Goal: Information Seeking & Learning: Learn about a topic

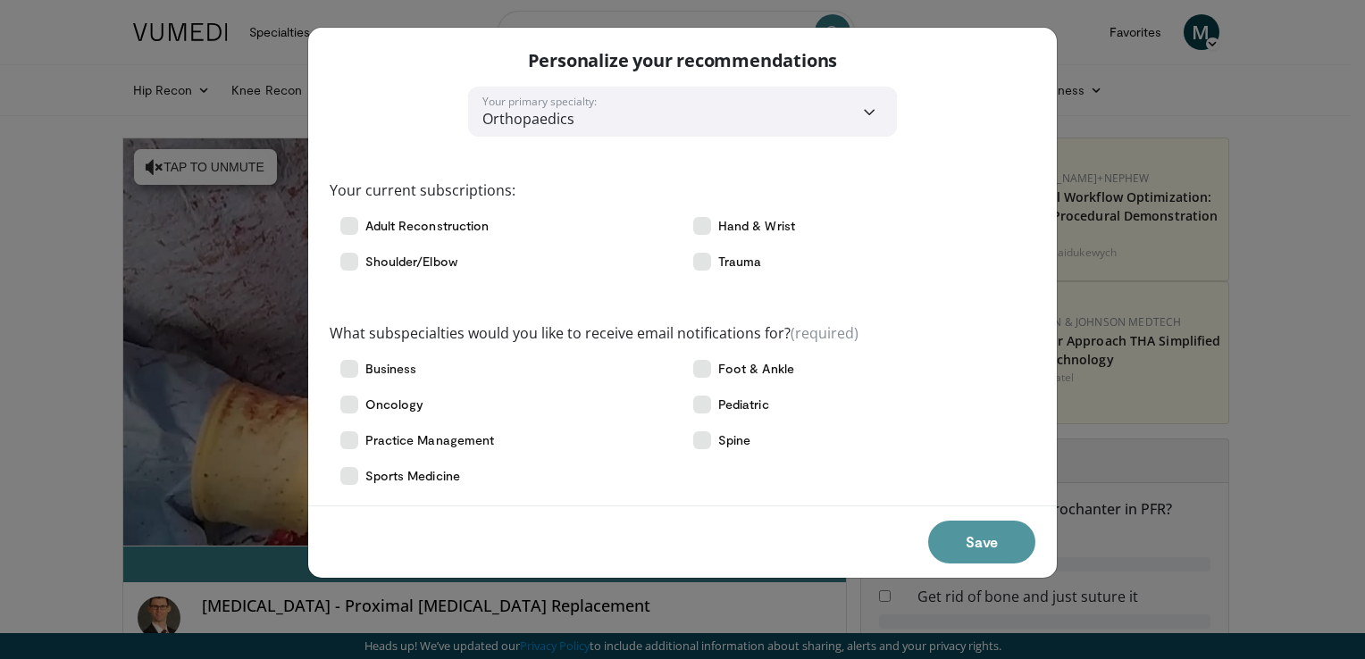
click at [989, 543] on button "Save" at bounding box center [981, 542] width 107 height 43
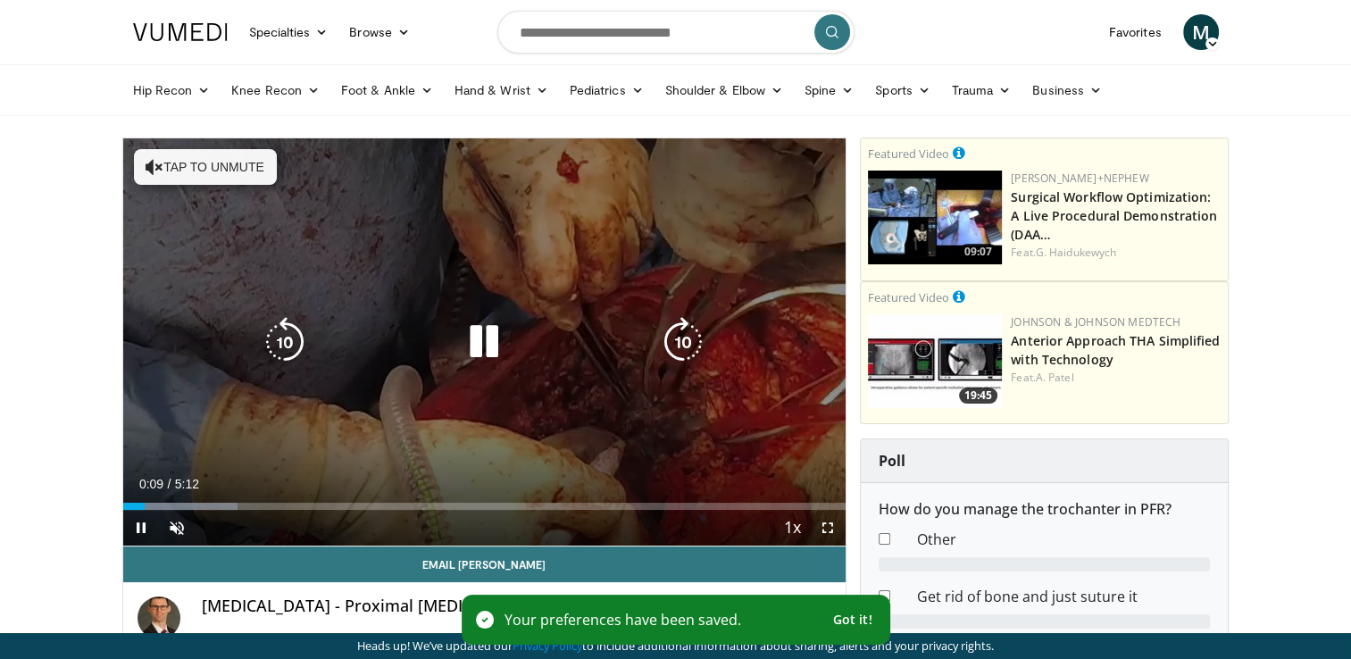
click at [477, 334] on icon "Video Player" at bounding box center [484, 342] width 50 height 50
click at [478, 334] on icon "Video Player" at bounding box center [484, 342] width 50 height 50
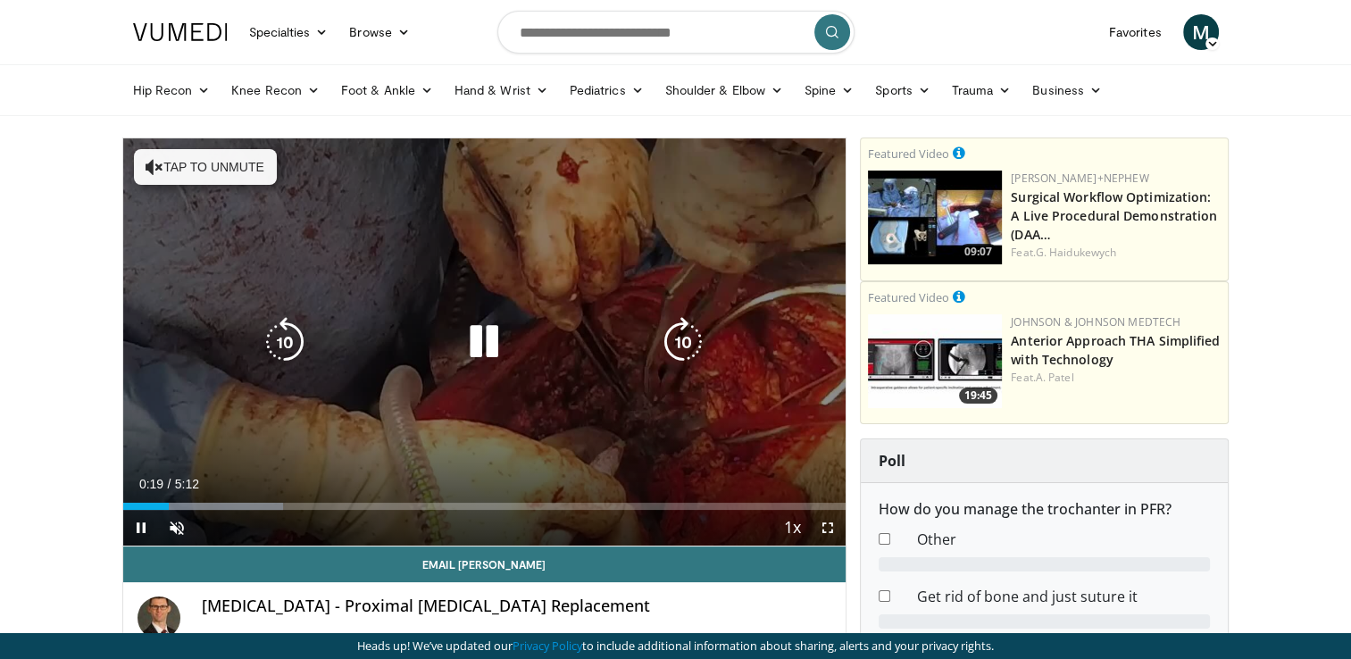
click at [250, 171] on button "Tap to unmute" at bounding box center [205, 167] width 143 height 36
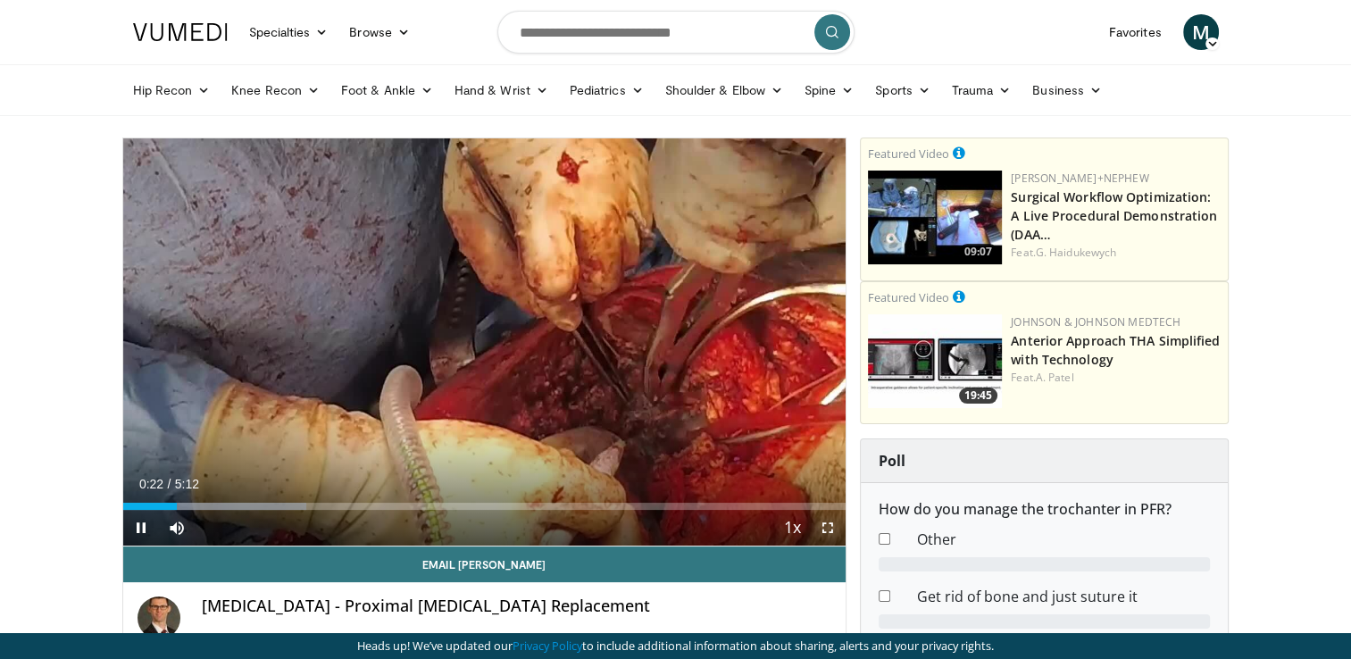
click at [832, 527] on span "Video Player" at bounding box center [828, 528] width 36 height 36
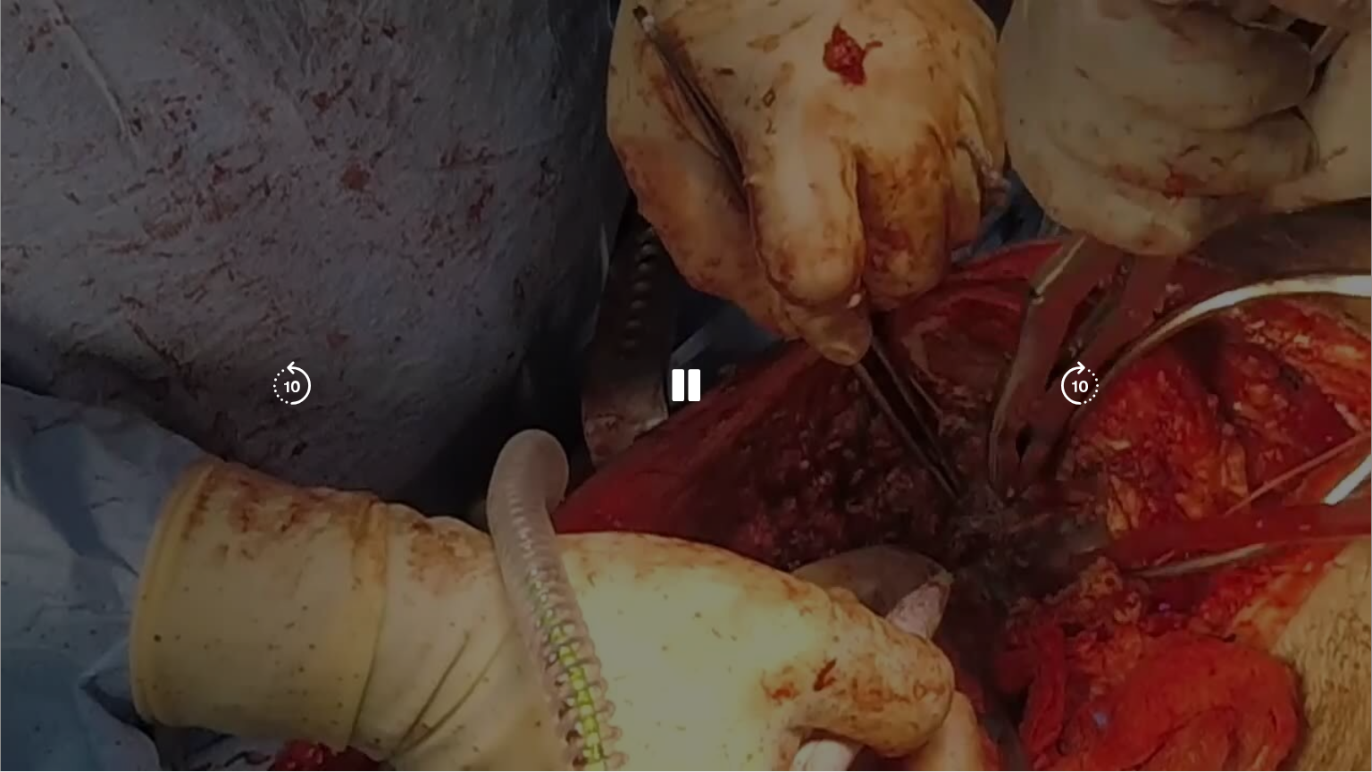
click at [1039, 455] on div "10 seconds Tap to unmute" at bounding box center [686, 385] width 1372 height 771
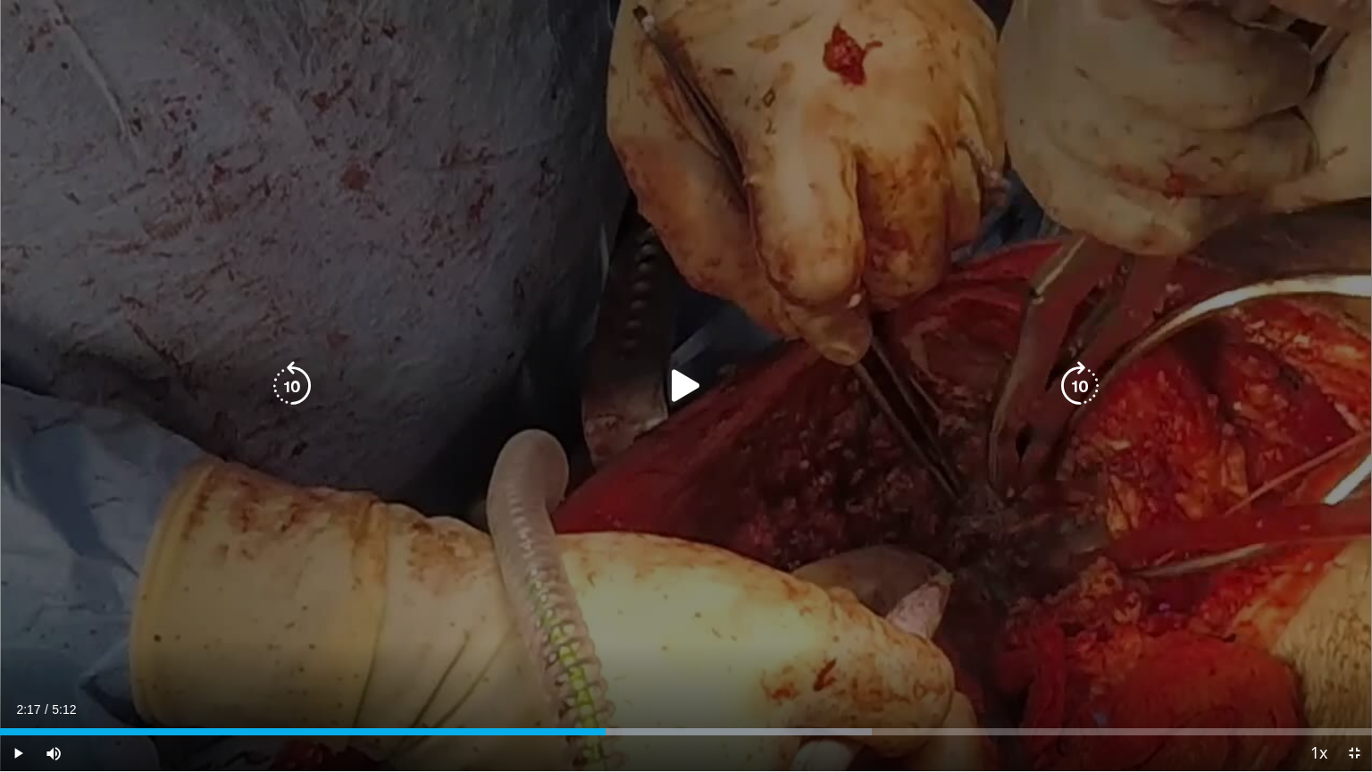
click at [680, 379] on icon "Video Player" at bounding box center [686, 386] width 50 height 50
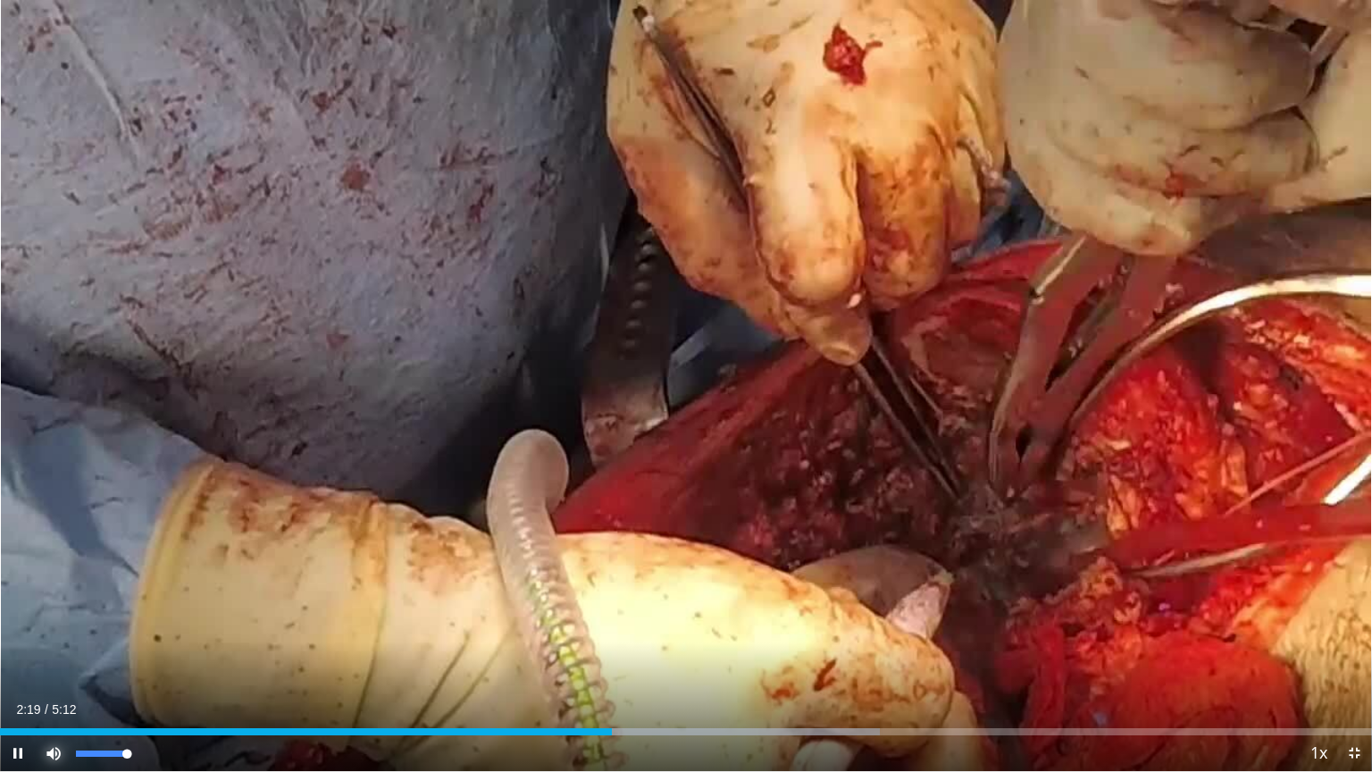
click at [46, 658] on span "Video Player" at bounding box center [54, 753] width 36 height 36
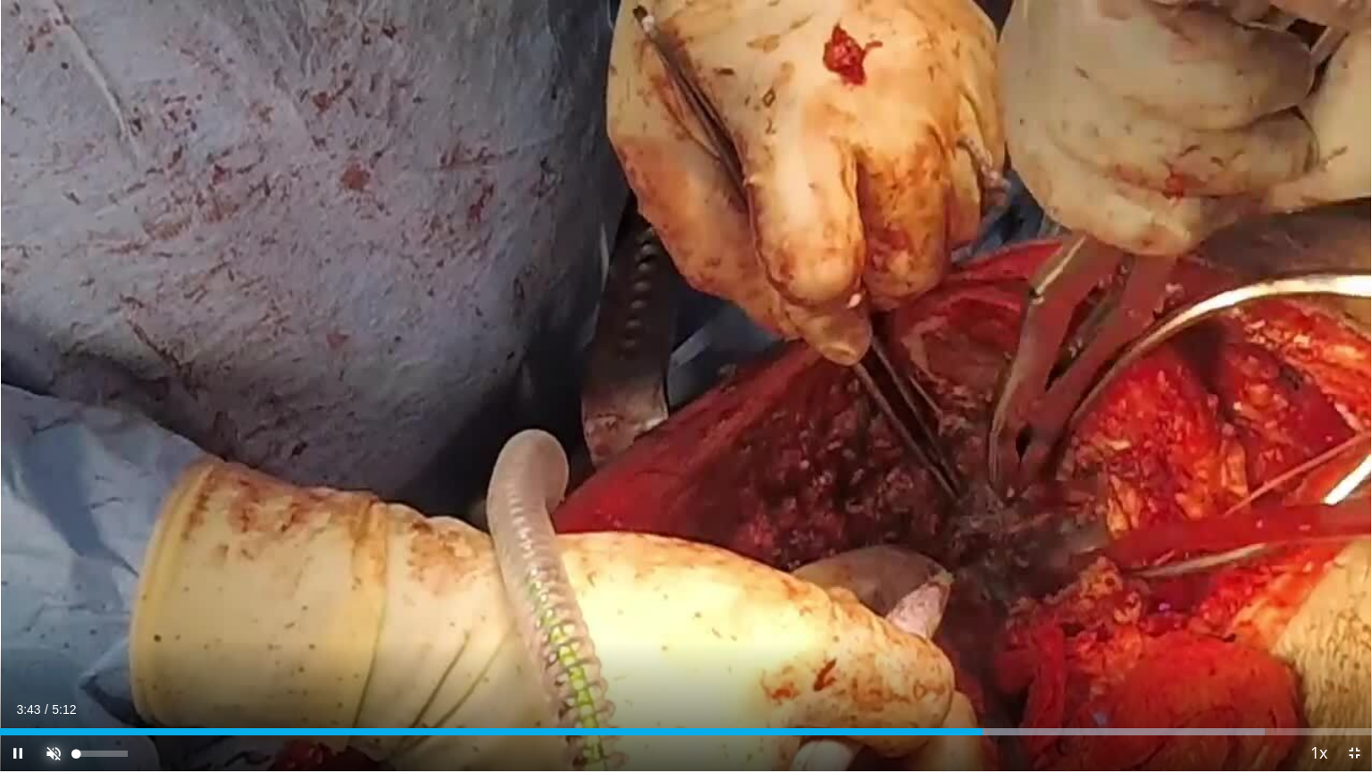
click at [51, 658] on span "Video Player" at bounding box center [54, 753] width 36 height 36
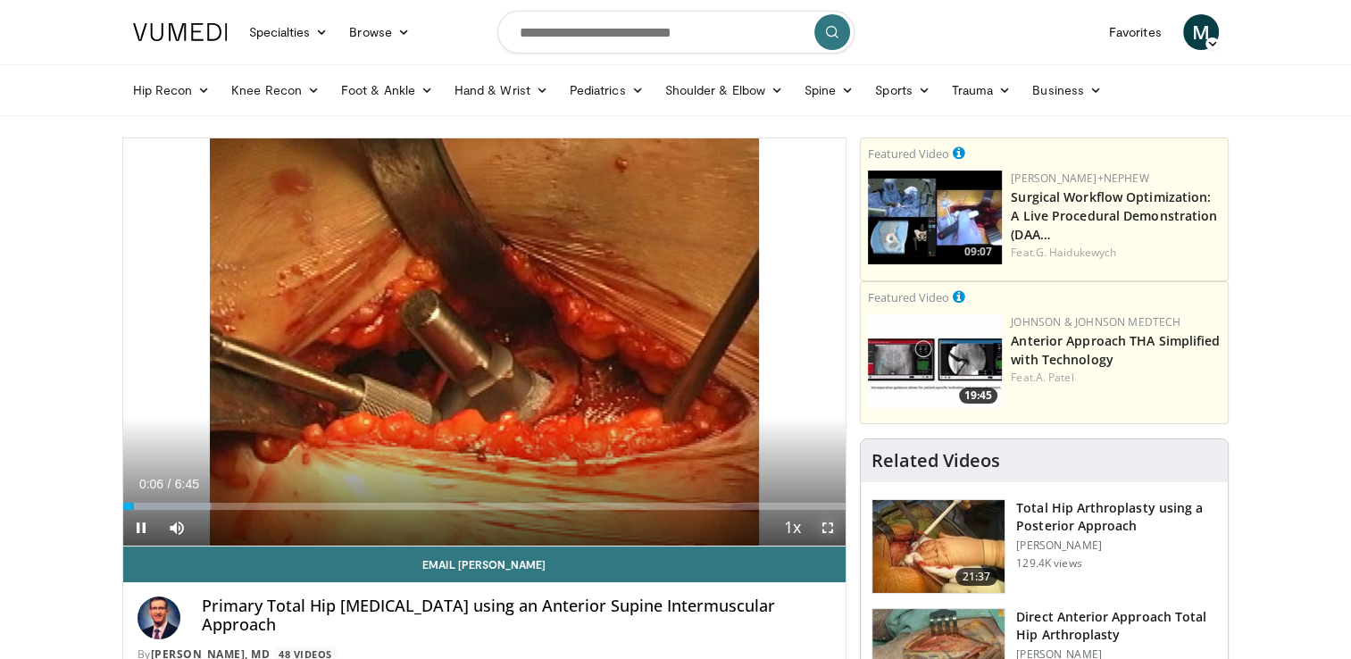
click at [828, 525] on span "Video Player" at bounding box center [828, 528] width 36 height 36
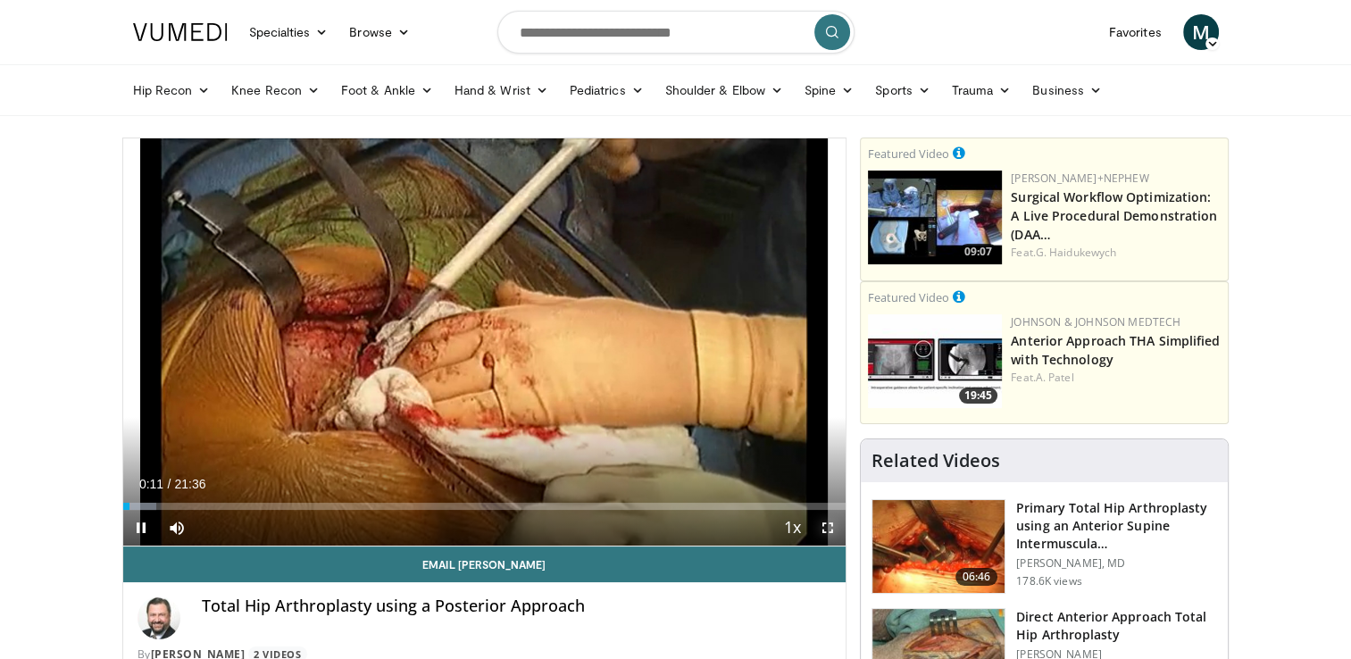
click at [830, 530] on span "Video Player" at bounding box center [828, 528] width 36 height 36
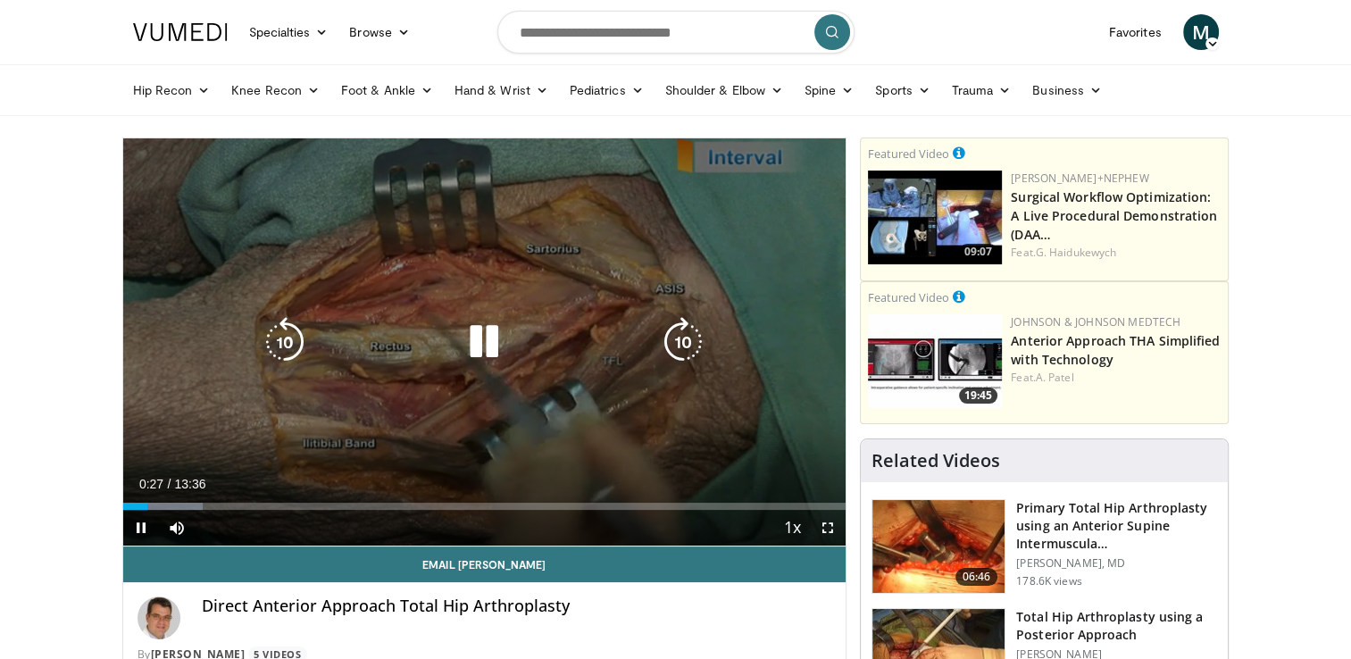
click at [550, 300] on div "10 seconds Tap to unmute" at bounding box center [484, 341] width 723 height 407
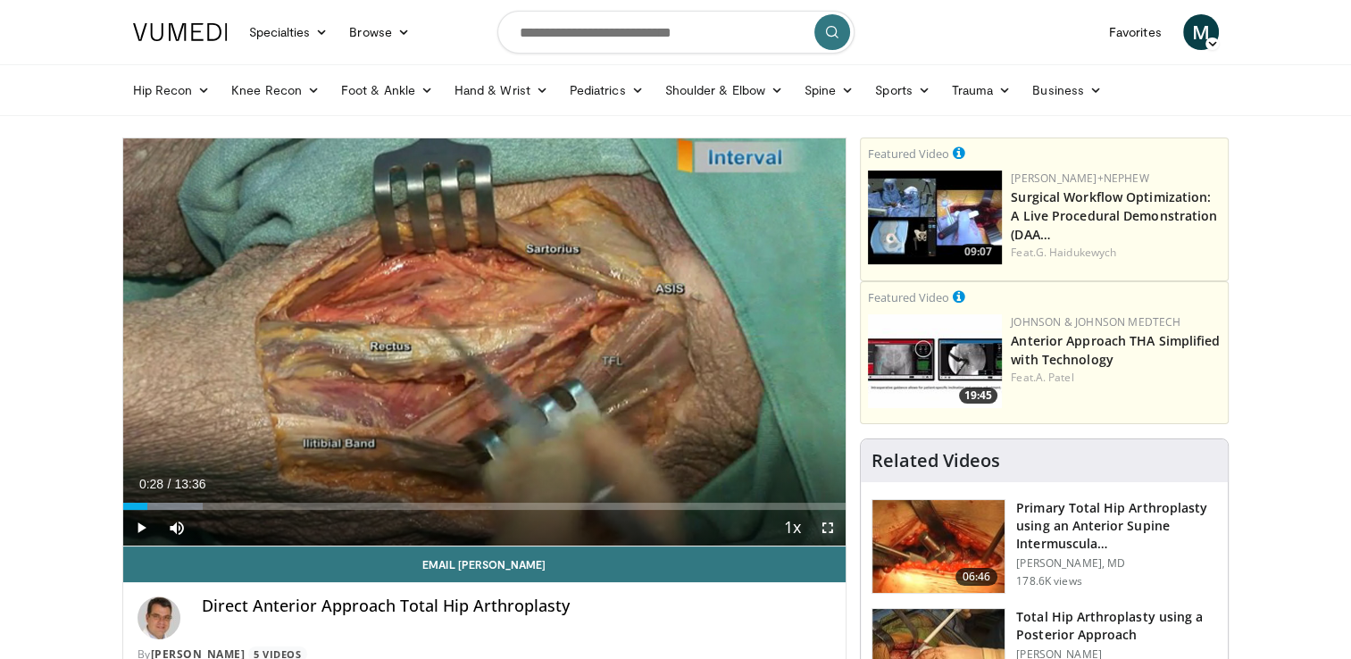
click at [825, 523] on span "Video Player" at bounding box center [828, 528] width 36 height 36
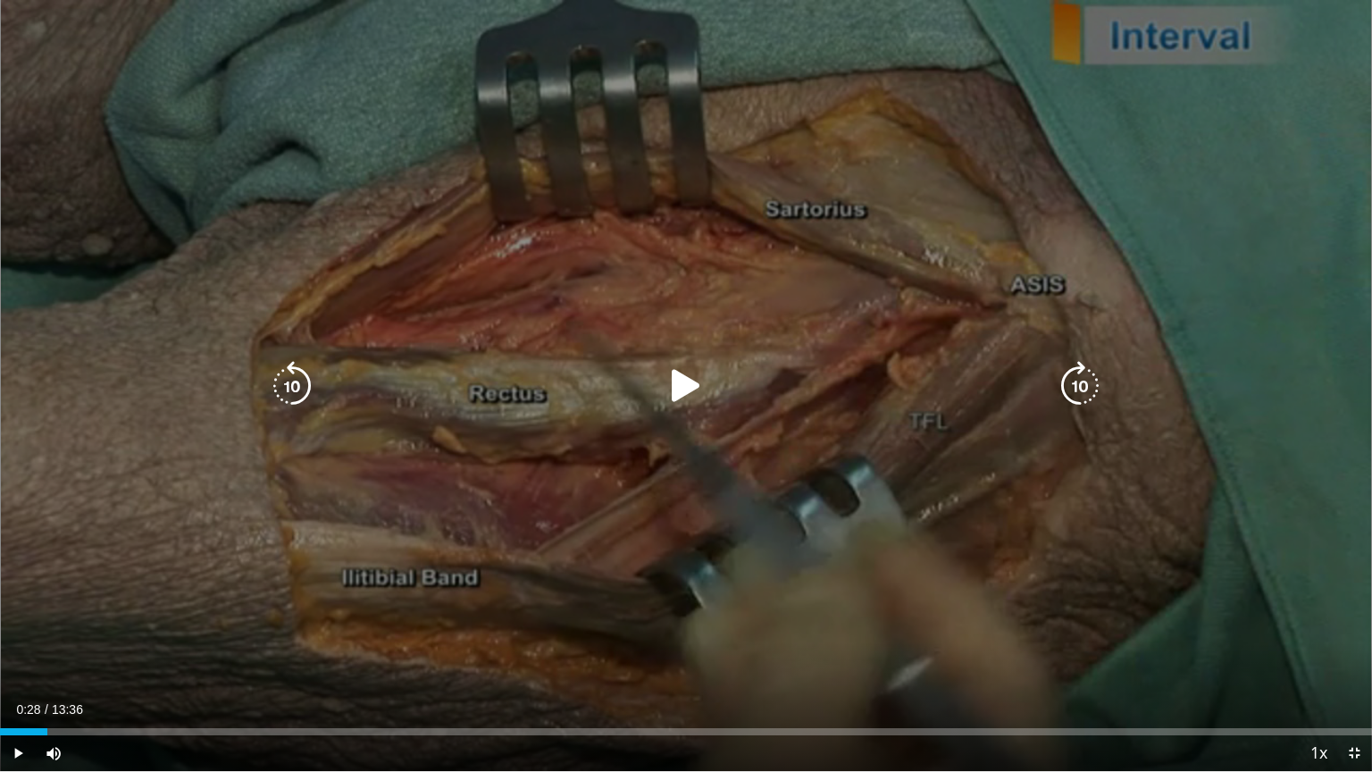
click at [680, 380] on icon "Video Player" at bounding box center [686, 386] width 50 height 50
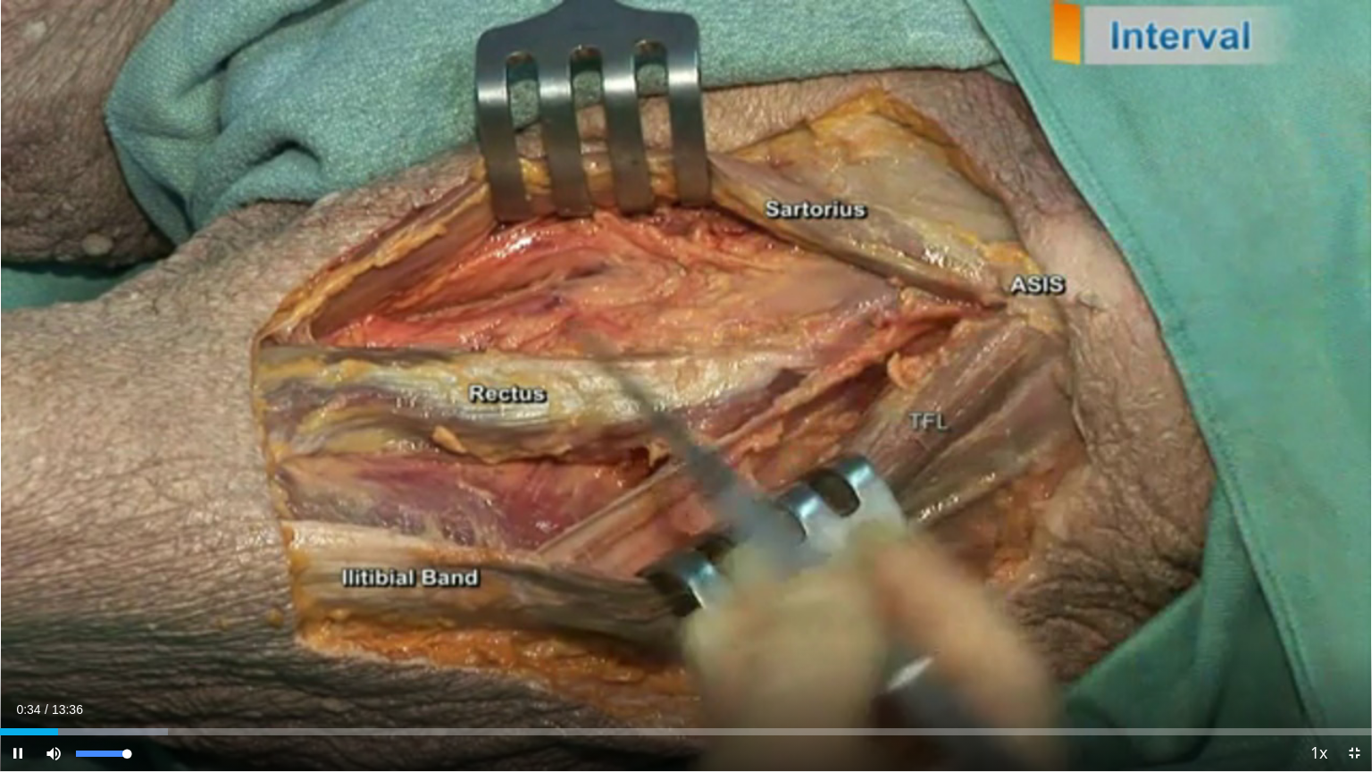
drag, startPoint x: 129, startPoint y: 754, endPoint x: 161, endPoint y: 752, distance: 31.3
click at [161, 658] on div "Current Time 0:34 / Duration 13:36 Pause Skip Backward Skip Forward Mute 100% L…" at bounding box center [686, 753] width 1372 height 36
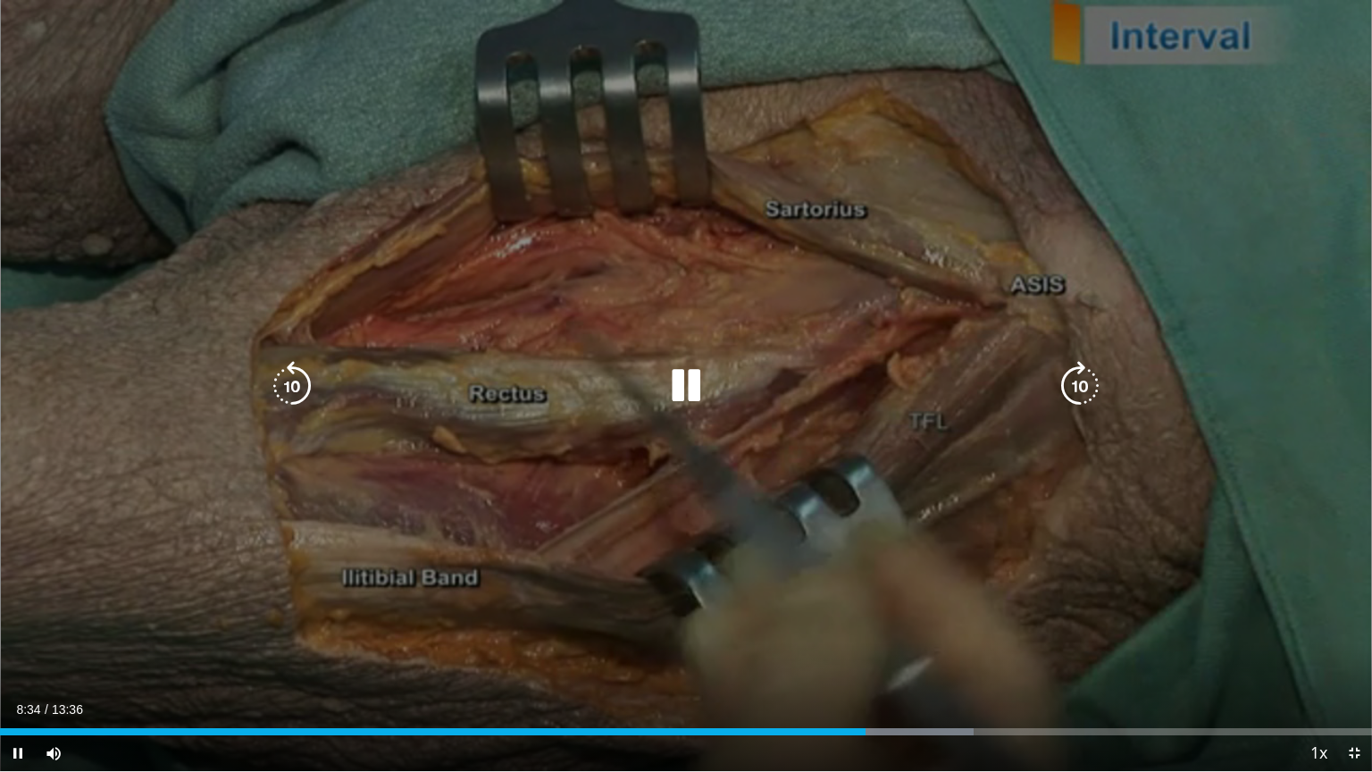
click at [46, 570] on div "10 seconds Tap to unmute" at bounding box center [686, 385] width 1372 height 771
drag, startPoint x: 47, startPoint y: 752, endPoint x: 951, endPoint y: 487, distance: 941.9
click at [951, 487] on div "10 seconds Tap to unmute" at bounding box center [686, 385] width 1372 height 771
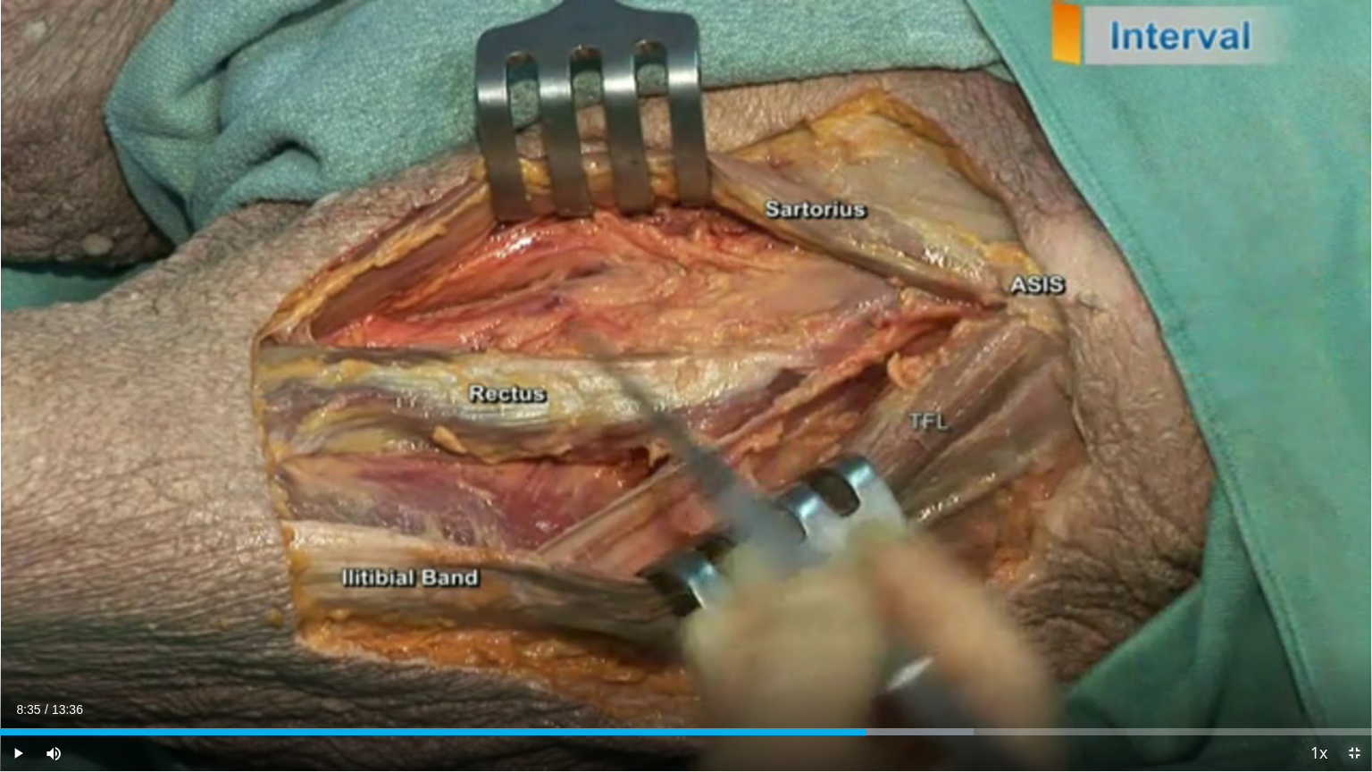
click at [1350, 658] on span "Video Player" at bounding box center [1354, 753] width 36 height 36
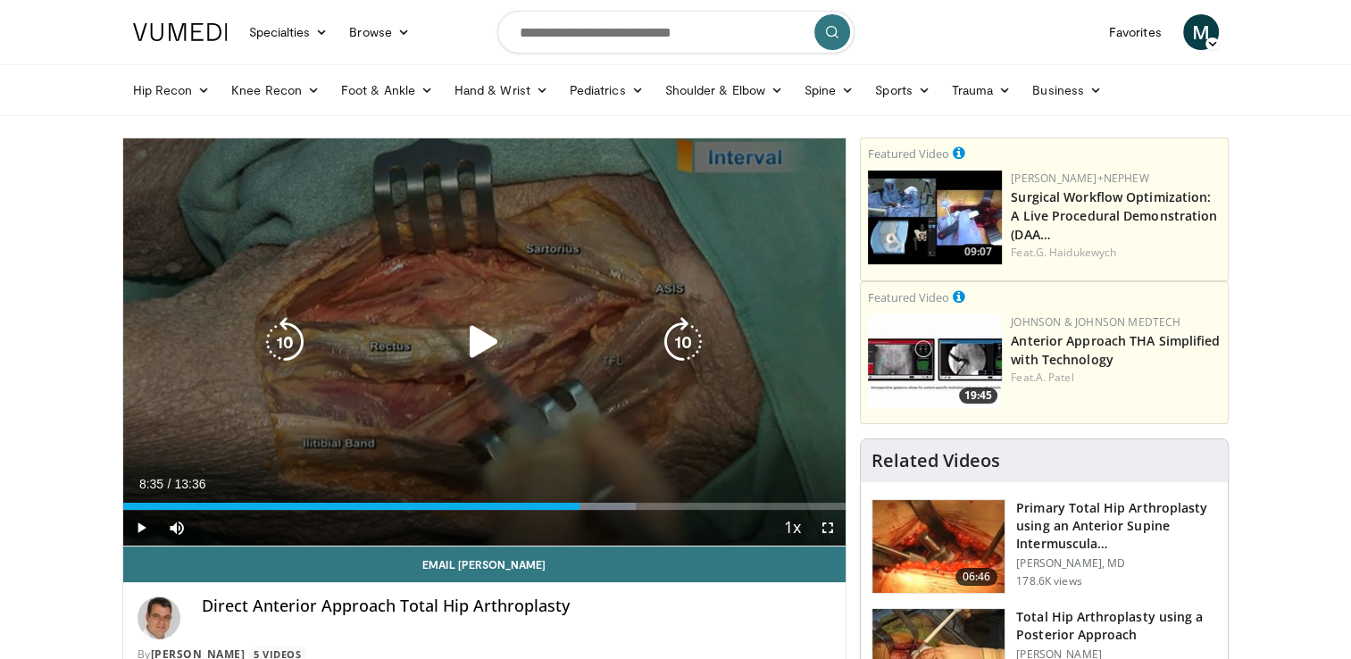
click at [575, 388] on div "10 seconds Tap to unmute" at bounding box center [484, 341] width 723 height 407
drag, startPoint x: 575, startPoint y: 388, endPoint x: 496, endPoint y: 345, distance: 90.3
click at [496, 345] on icon "Video Player" at bounding box center [484, 342] width 50 height 50
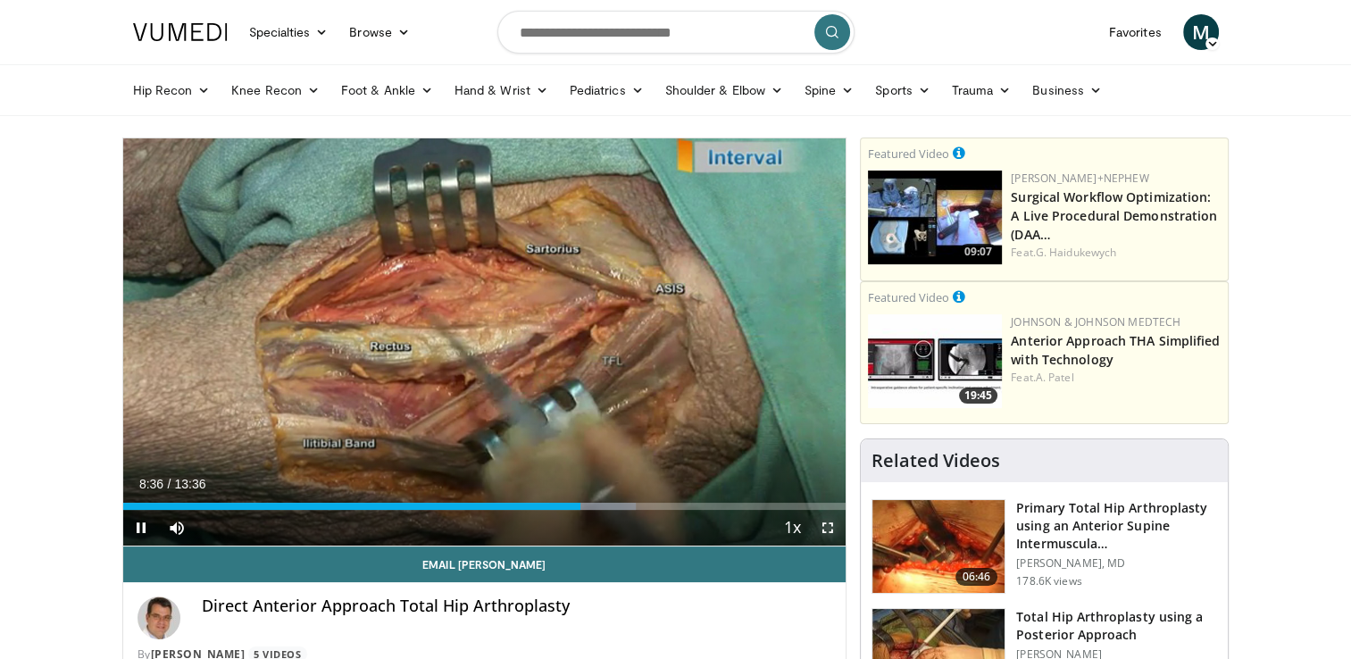
click at [827, 523] on span "Video Player" at bounding box center [828, 528] width 36 height 36
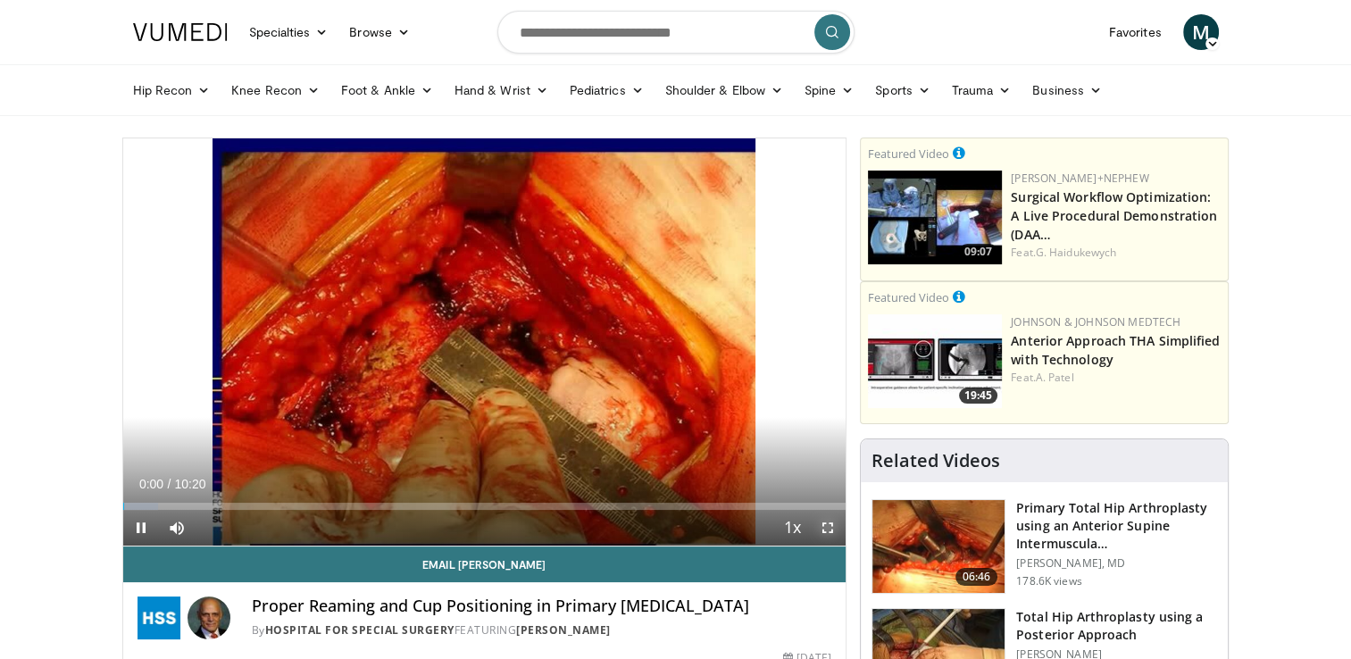
click at [822, 523] on span "Video Player" at bounding box center [828, 528] width 36 height 36
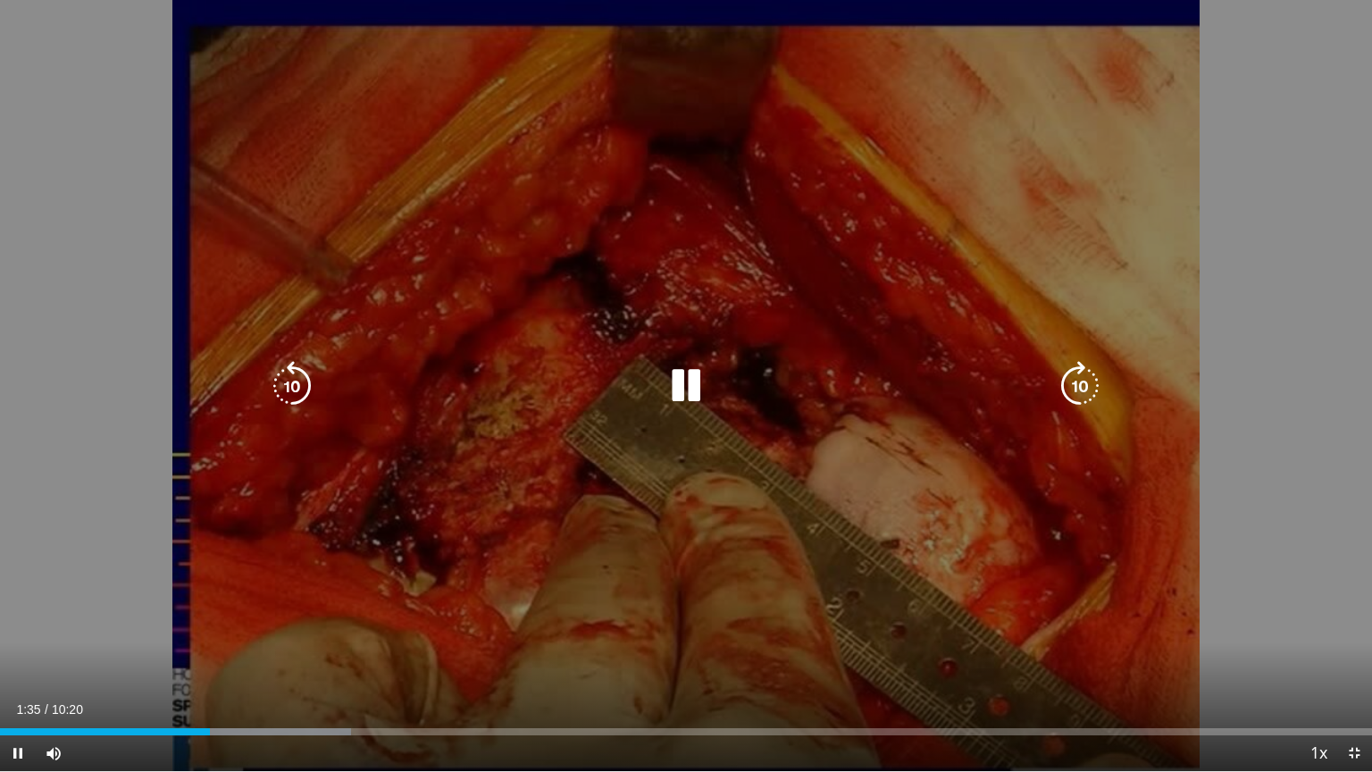
click at [675, 385] on icon "Video Player" at bounding box center [686, 386] width 50 height 50
click at [681, 387] on icon "Video Player" at bounding box center [686, 386] width 50 height 50
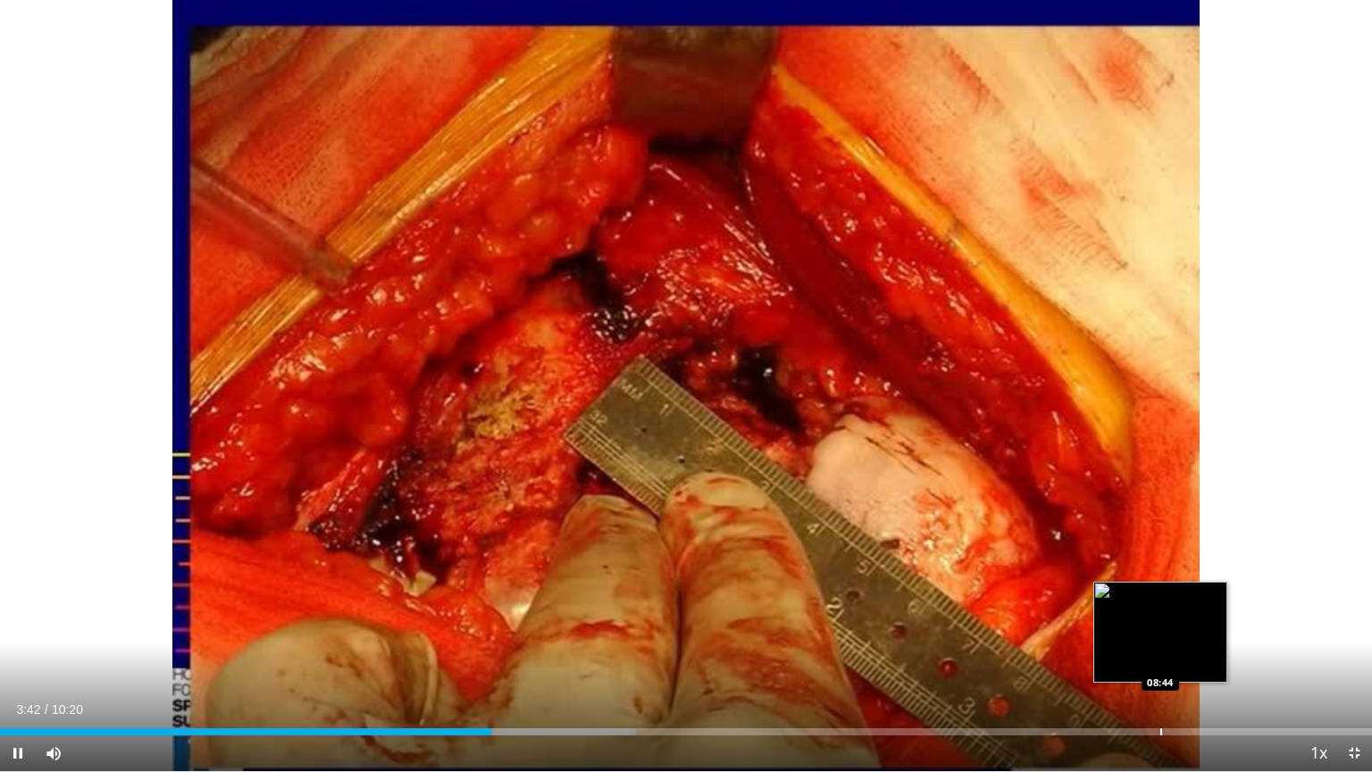
drag, startPoint x: 477, startPoint y: 735, endPoint x: 1160, endPoint y: 726, distance: 683.2
click at [1160, 658] on video-js "**********" at bounding box center [686, 386] width 1372 height 772
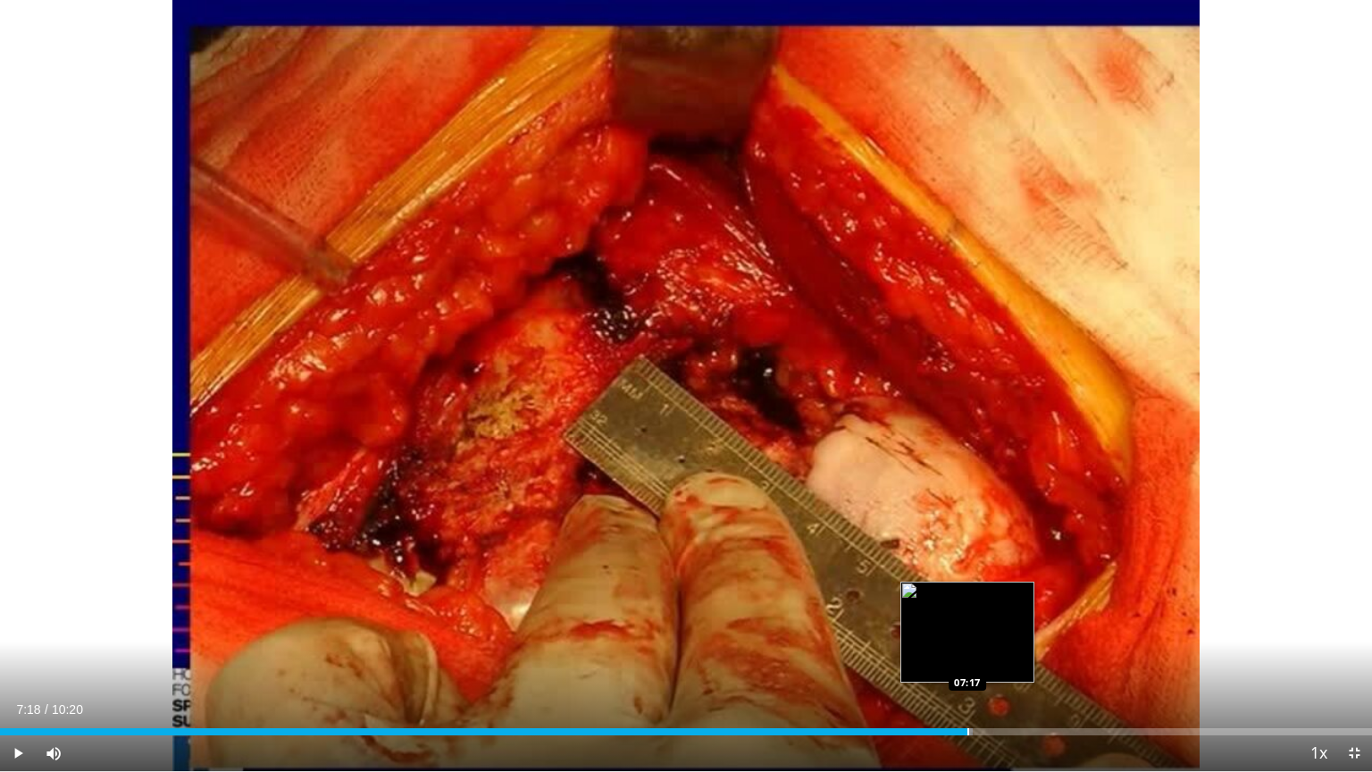
drag, startPoint x: 467, startPoint y: 726, endPoint x: 968, endPoint y: 730, distance: 501.0
click at [968, 658] on div "Loaded : 70.89% 07:18 07:17" at bounding box center [686, 726] width 1372 height 17
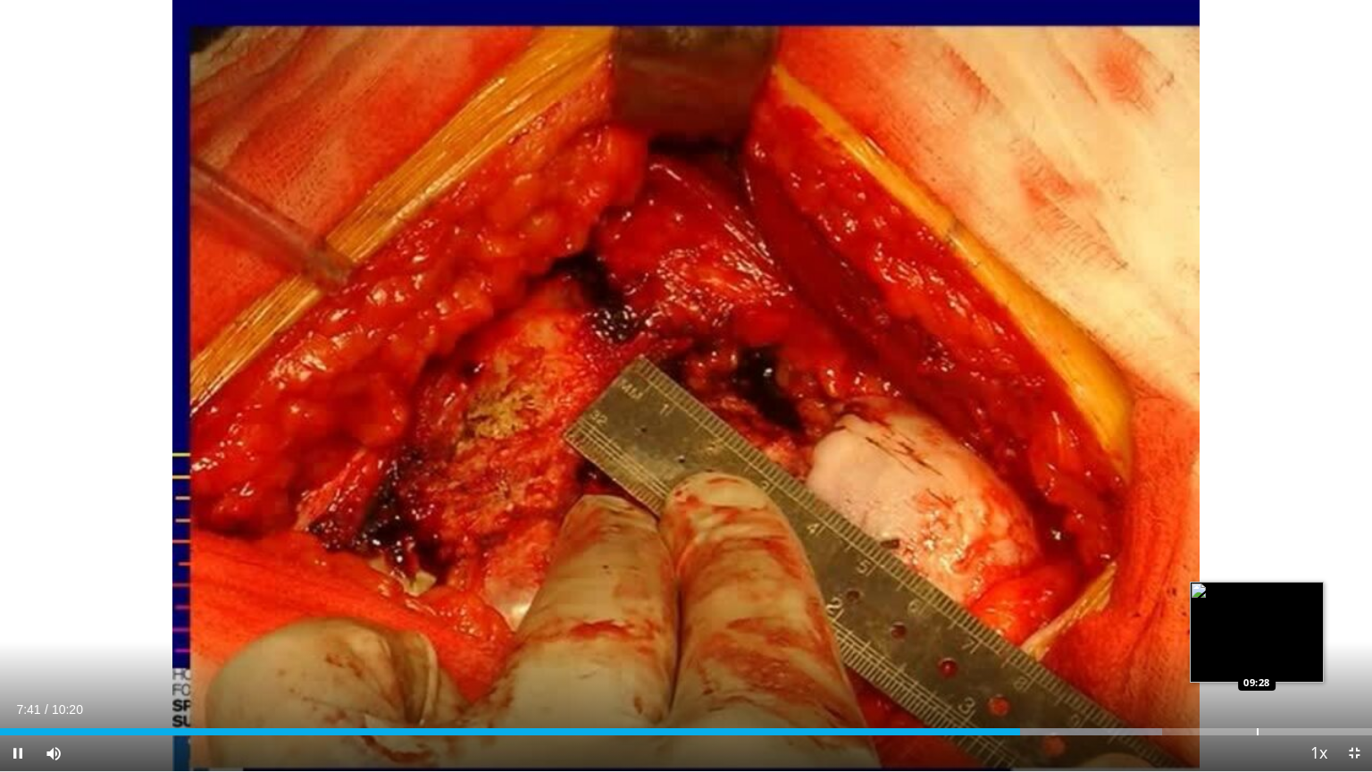
click at [1256, 658] on div "Progress Bar" at bounding box center [1257, 731] width 2 height 7
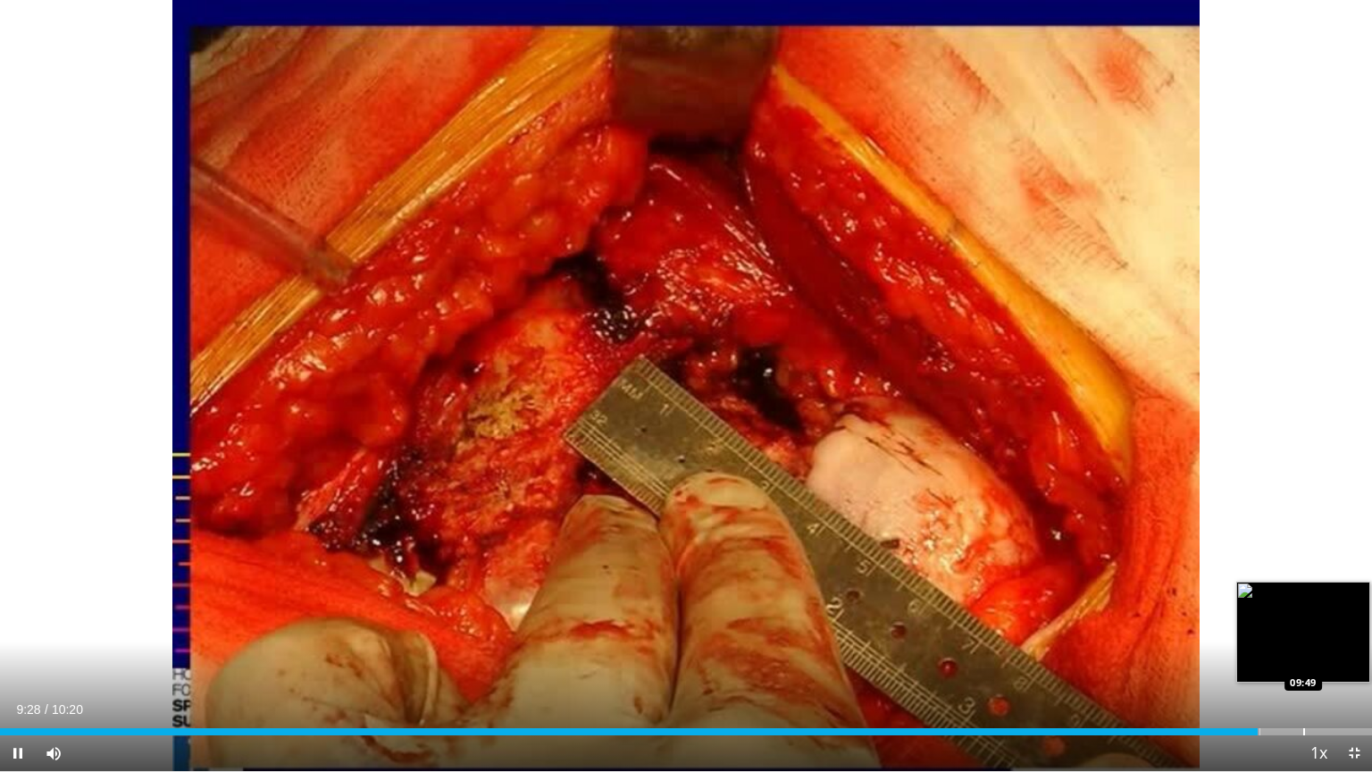
click at [1307, 658] on div "Loaded : 91.83% 09:28 09:49" at bounding box center [686, 731] width 1372 height 7
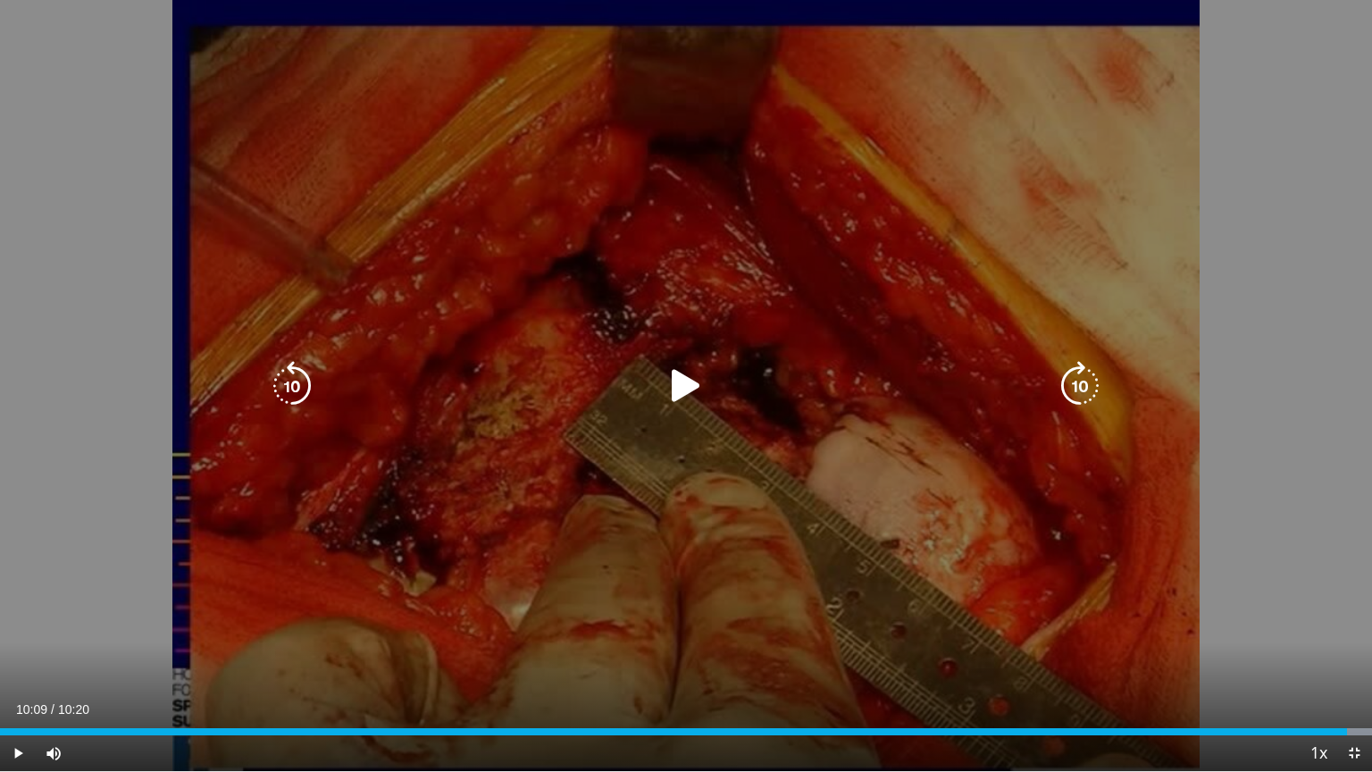
click at [0, 0] on div "Progress Bar" at bounding box center [0, 0] width 0 height 0
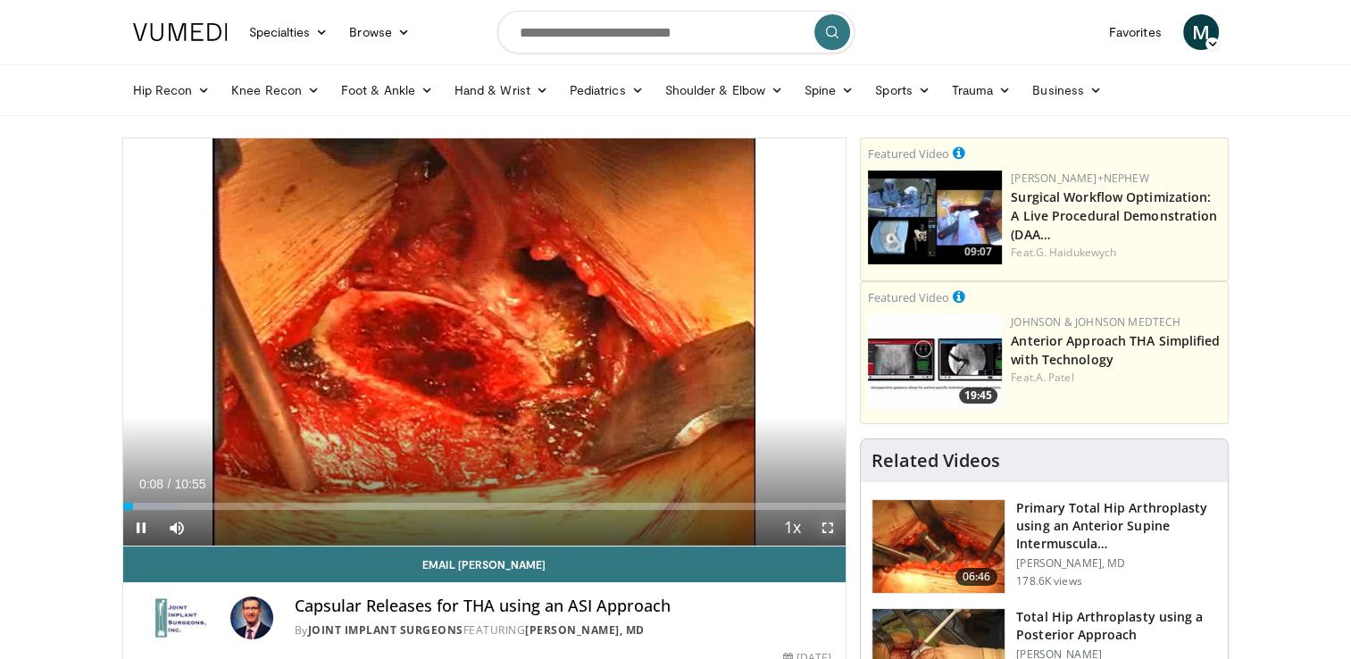
click at [822, 524] on span "Video Player" at bounding box center [828, 528] width 36 height 36
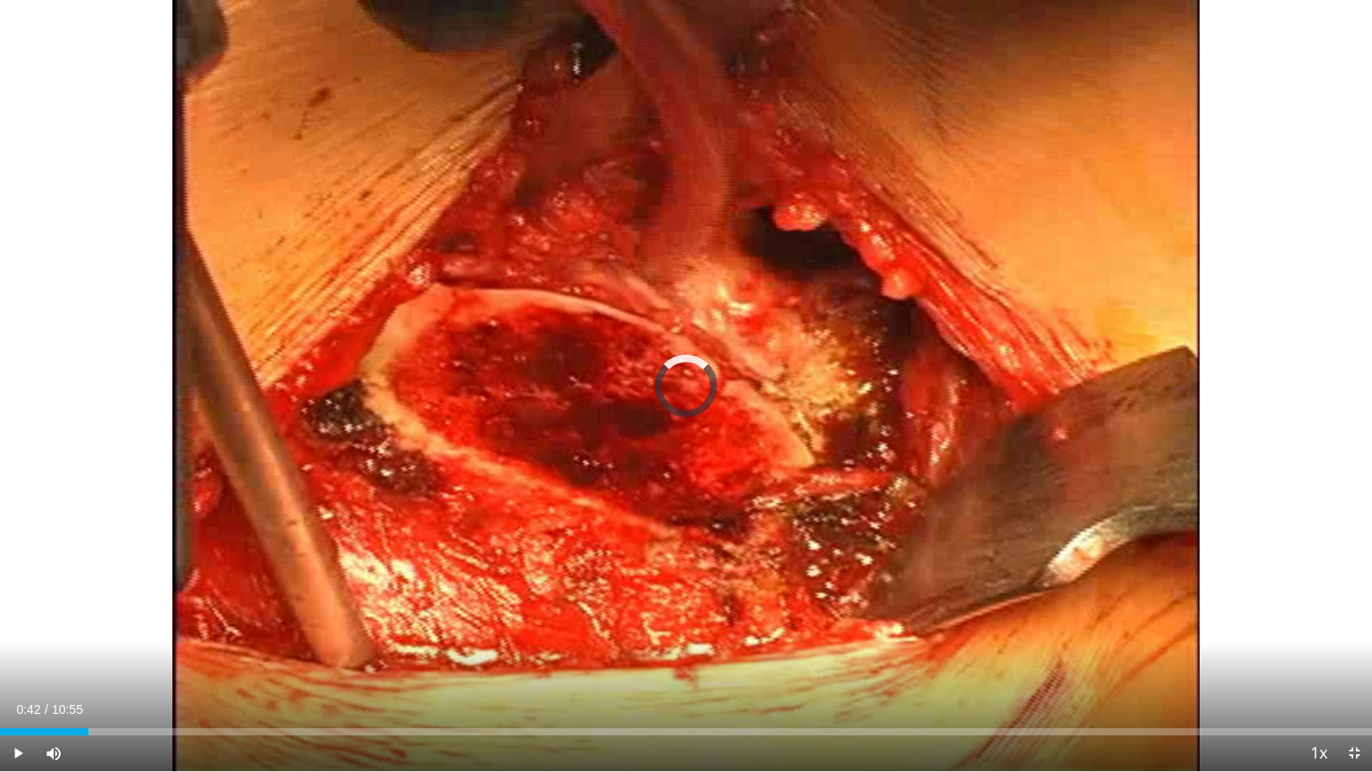
drag, startPoint x: 137, startPoint y: 726, endPoint x: 1175, endPoint y: 736, distance: 1038.6
click at [1175, 658] on div "Current Time 0:42 / Duration 10:55 Play Skip Backward Skip Forward Mute Loaded …" at bounding box center [686, 753] width 1372 height 36
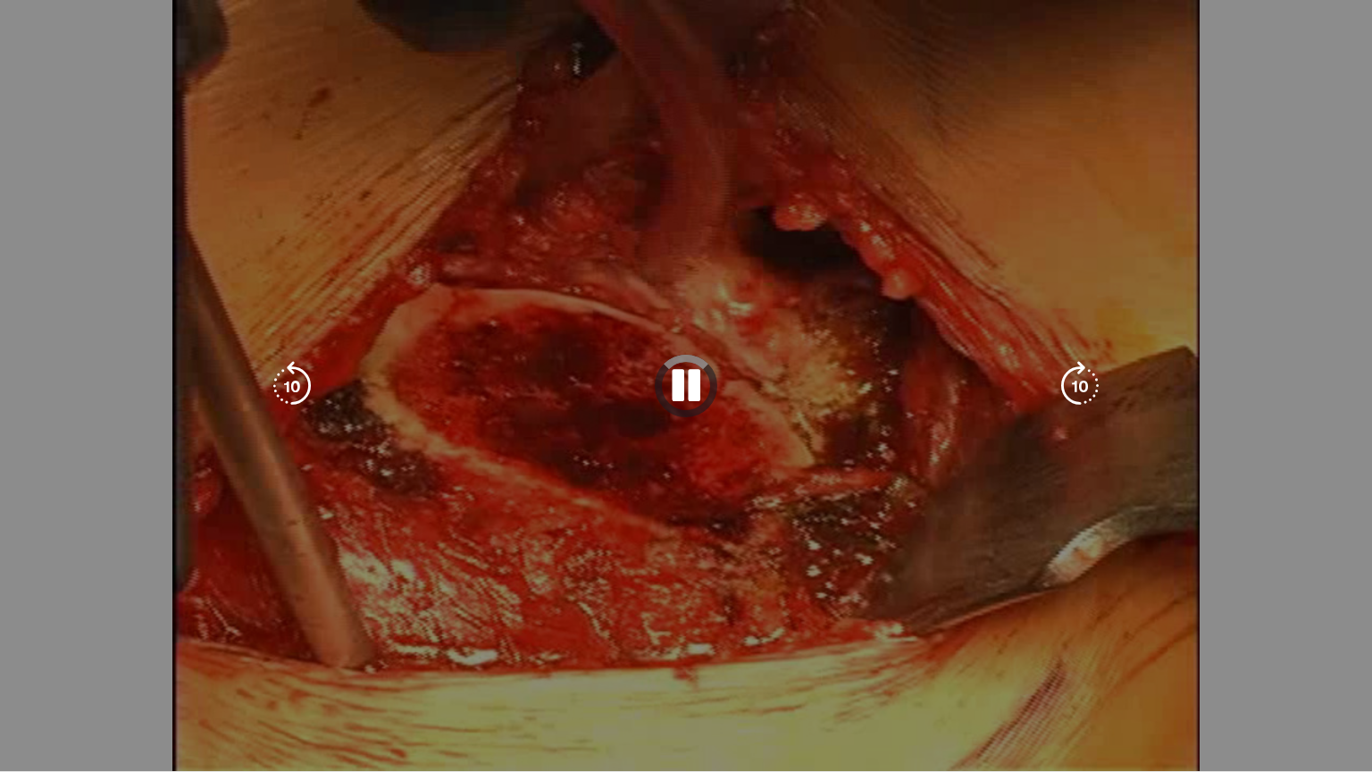
click at [1175, 658] on div "10 seconds Tap to unmute" at bounding box center [686, 385] width 1372 height 771
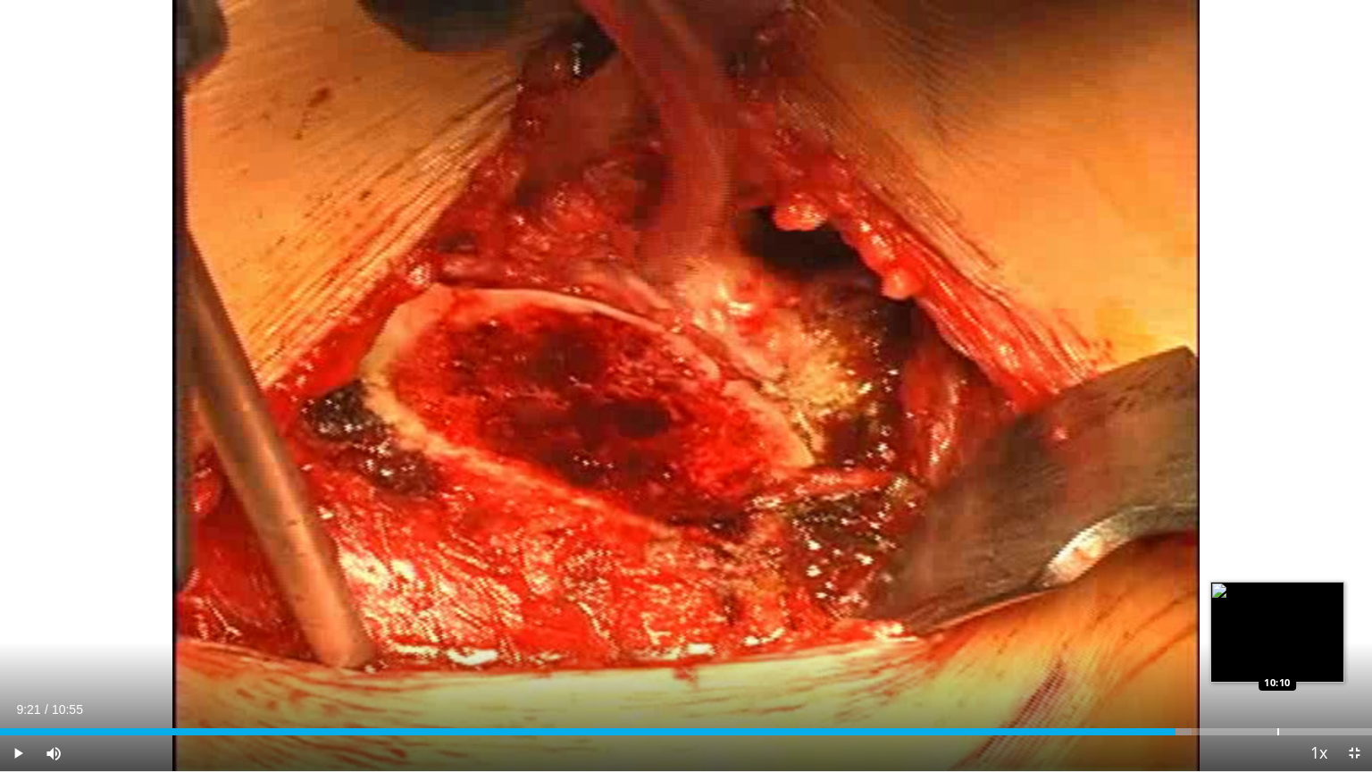
click at [1278, 658] on div "Progress Bar" at bounding box center [1278, 731] width 2 height 7
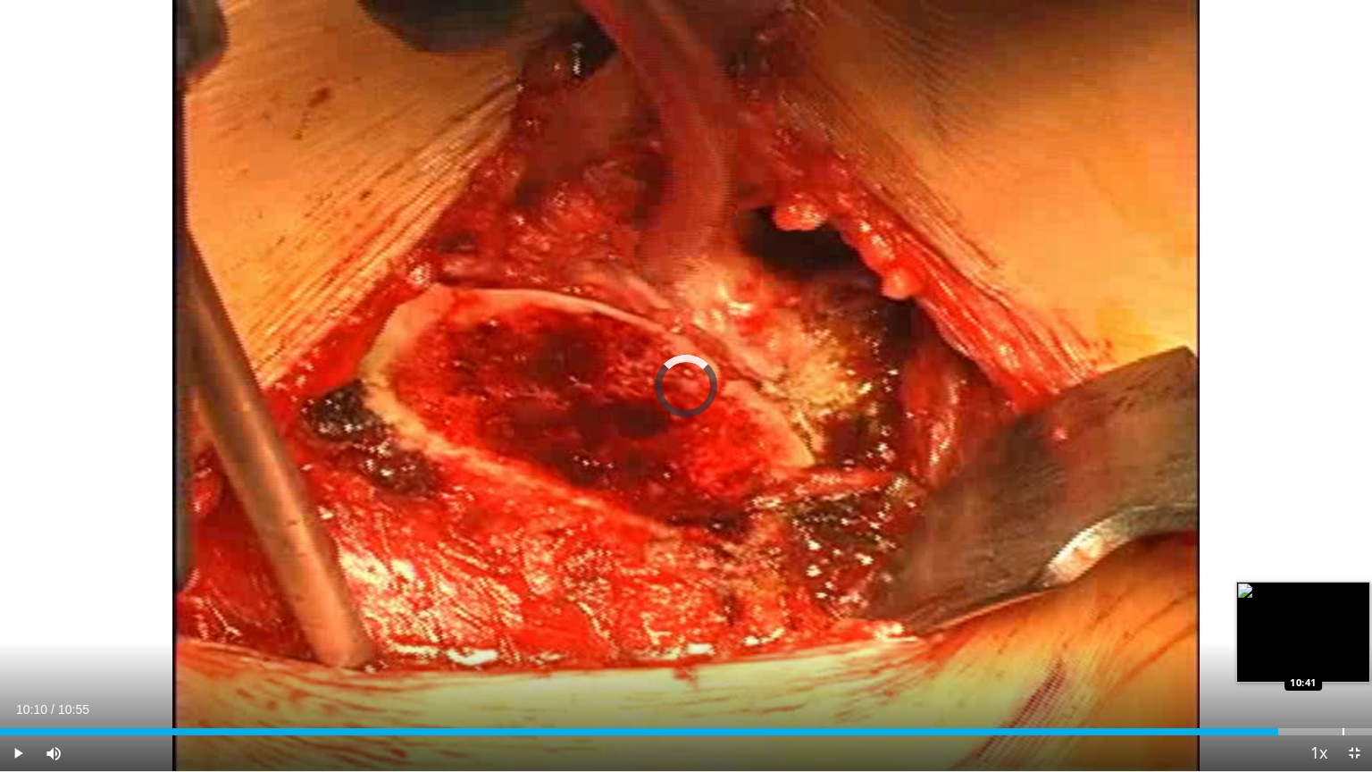
click at [1345, 658] on div "Loaded : 0.00% 10:10 10:41" at bounding box center [686, 726] width 1372 height 17
click at [1350, 658] on div "Progress Bar" at bounding box center [1362, 731] width 2 height 7
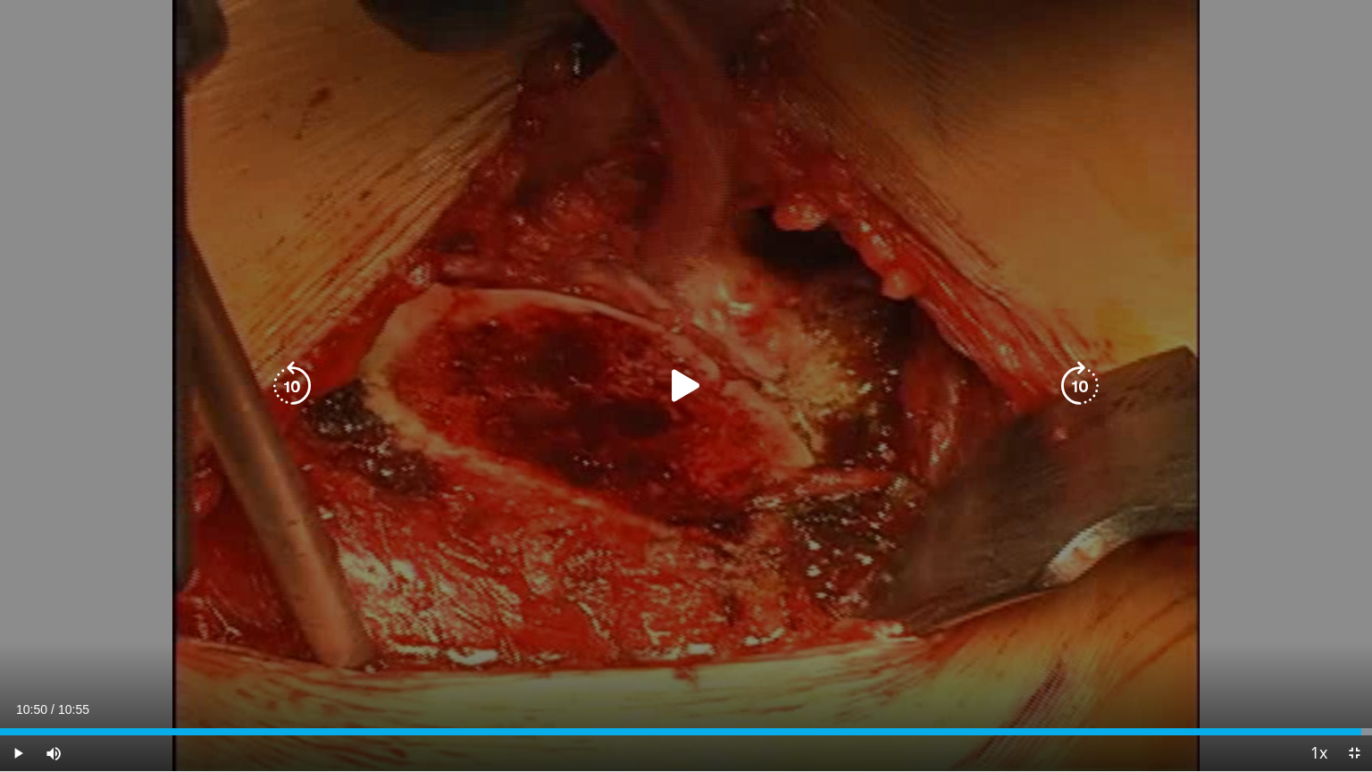
click at [695, 392] on icon "Video Player" at bounding box center [686, 386] width 50 height 50
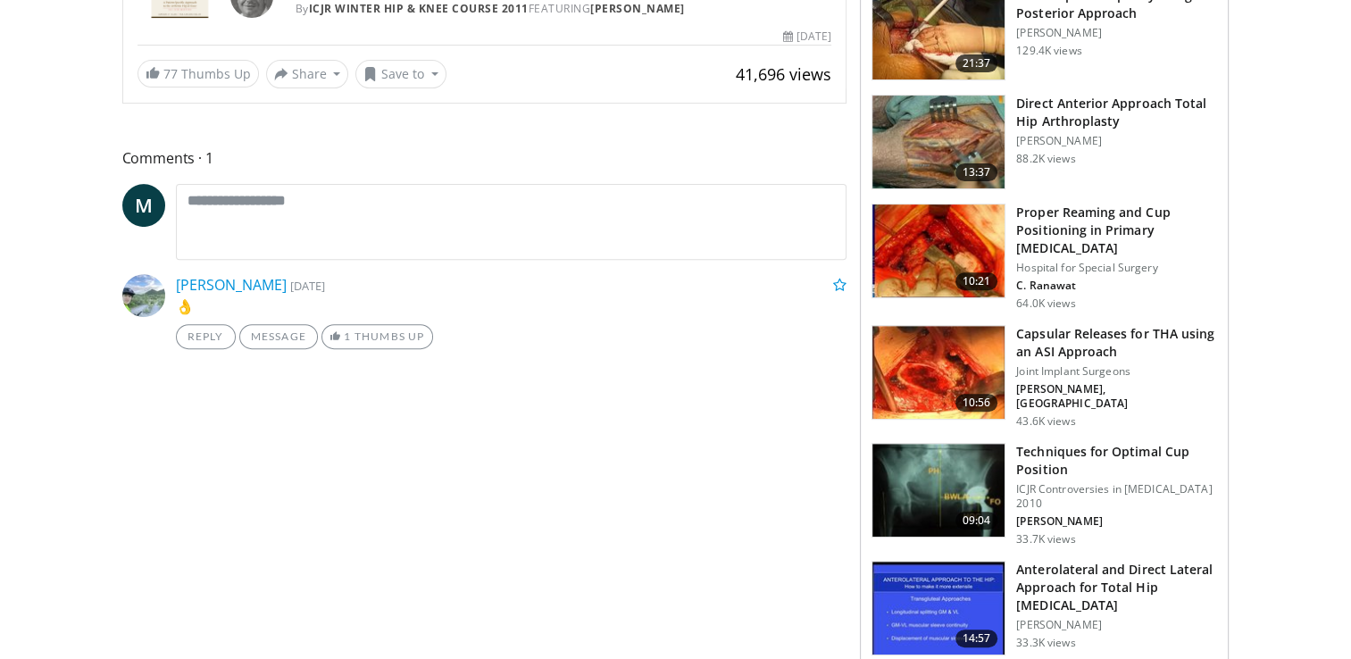
scroll to position [625, 0]
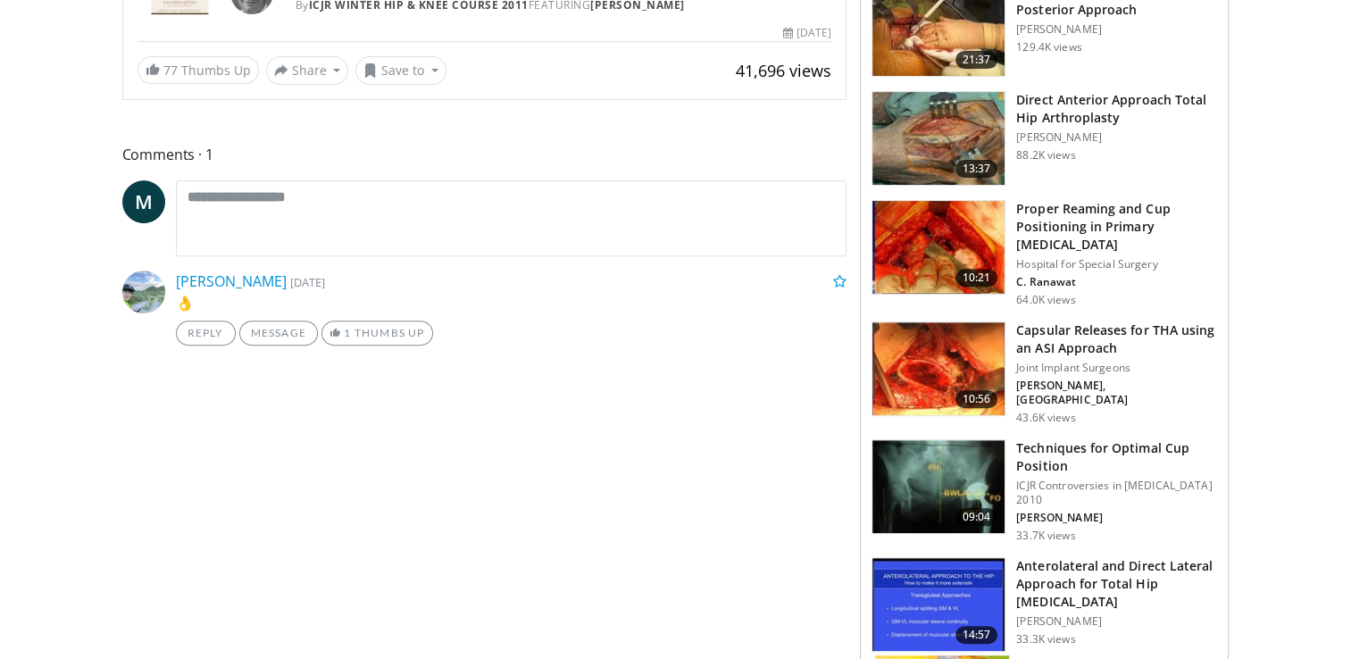
click at [981, 461] on img at bounding box center [938, 486] width 132 height 93
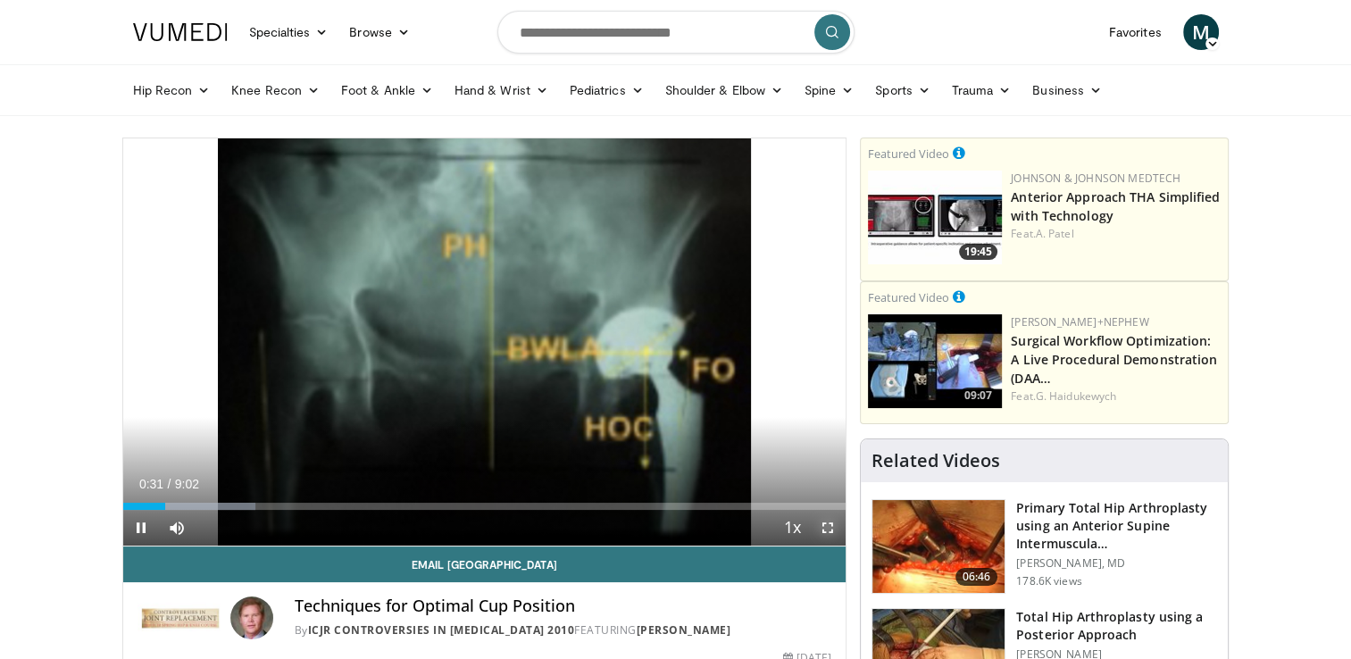
click at [826, 523] on span "Video Player" at bounding box center [828, 528] width 36 height 36
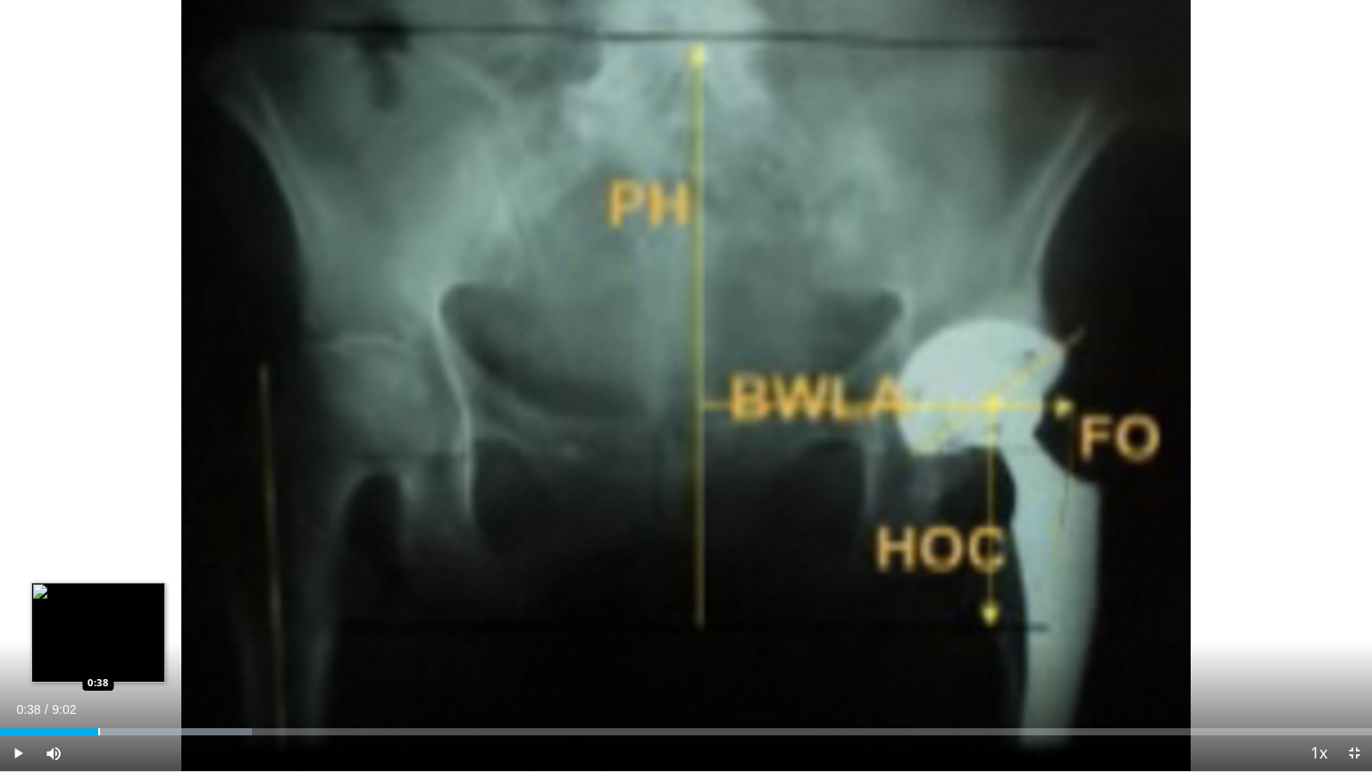
drag, startPoint x: 86, startPoint y: 728, endPoint x: 98, endPoint y: 728, distance: 12.5
click at [98, 658] on div "Progress Bar" at bounding box center [99, 731] width 2 height 7
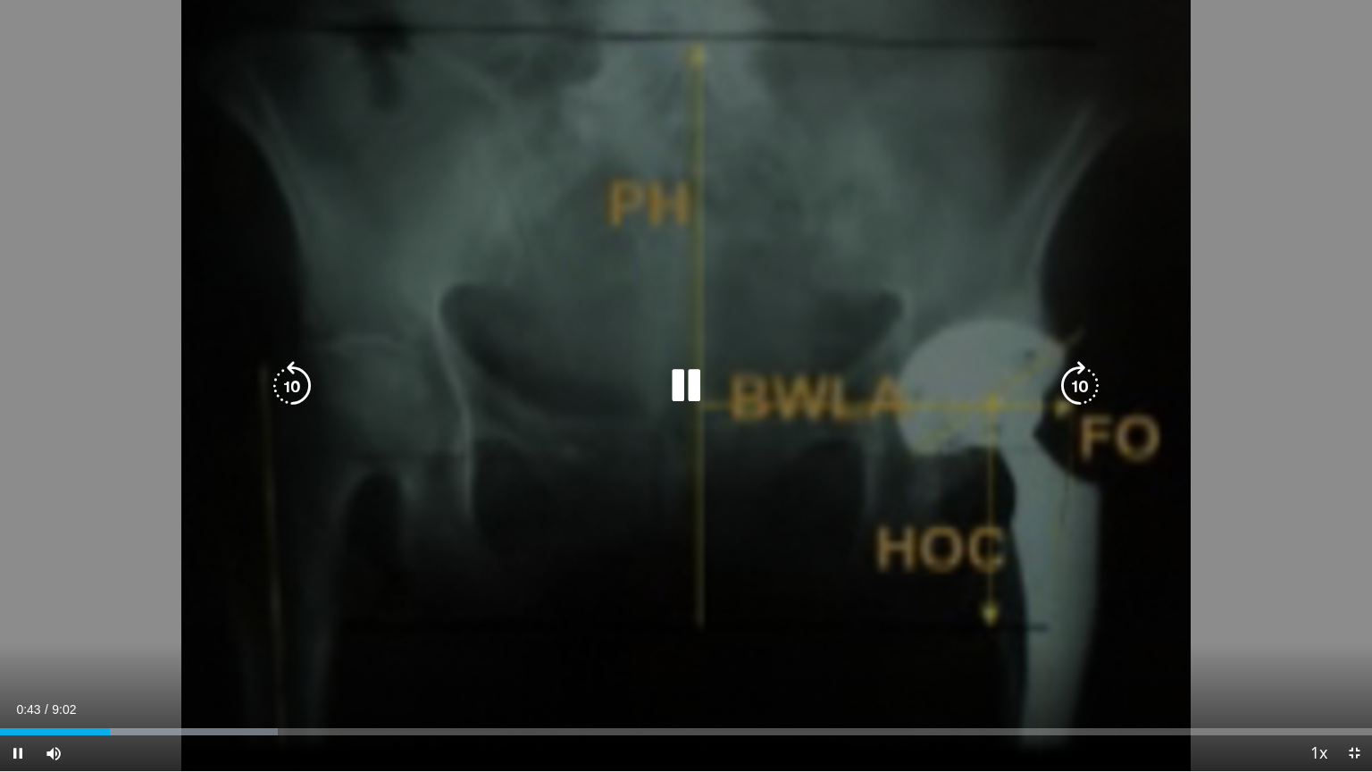
click at [832, 332] on div "10 seconds Tap to unmute" at bounding box center [686, 385] width 1372 height 771
click at [822, 342] on div "10 seconds Tap to unmute" at bounding box center [686, 385] width 1372 height 771
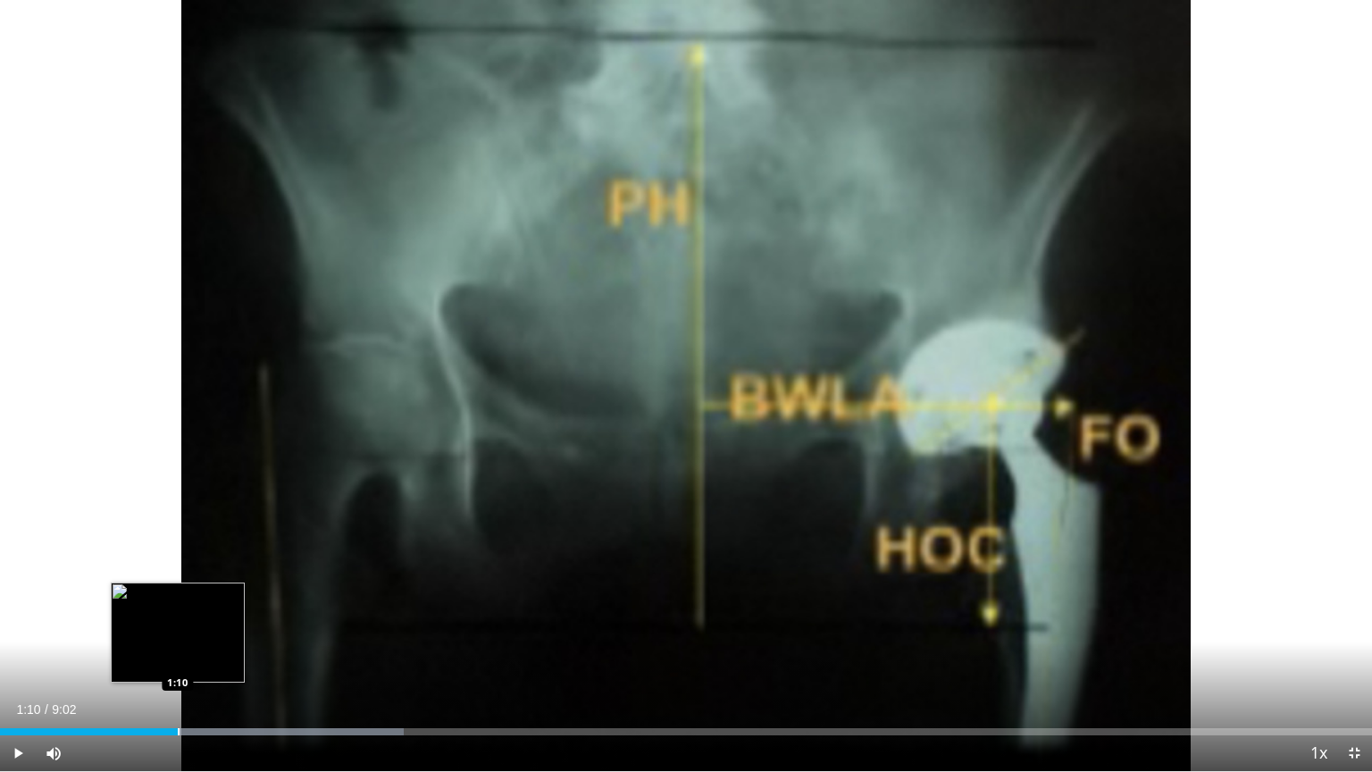
drag, startPoint x: 241, startPoint y: 730, endPoint x: 178, endPoint y: 730, distance: 63.4
click at [178, 658] on div "Loaded : 29.41% 1:11 1:10" at bounding box center [686, 731] width 1372 height 7
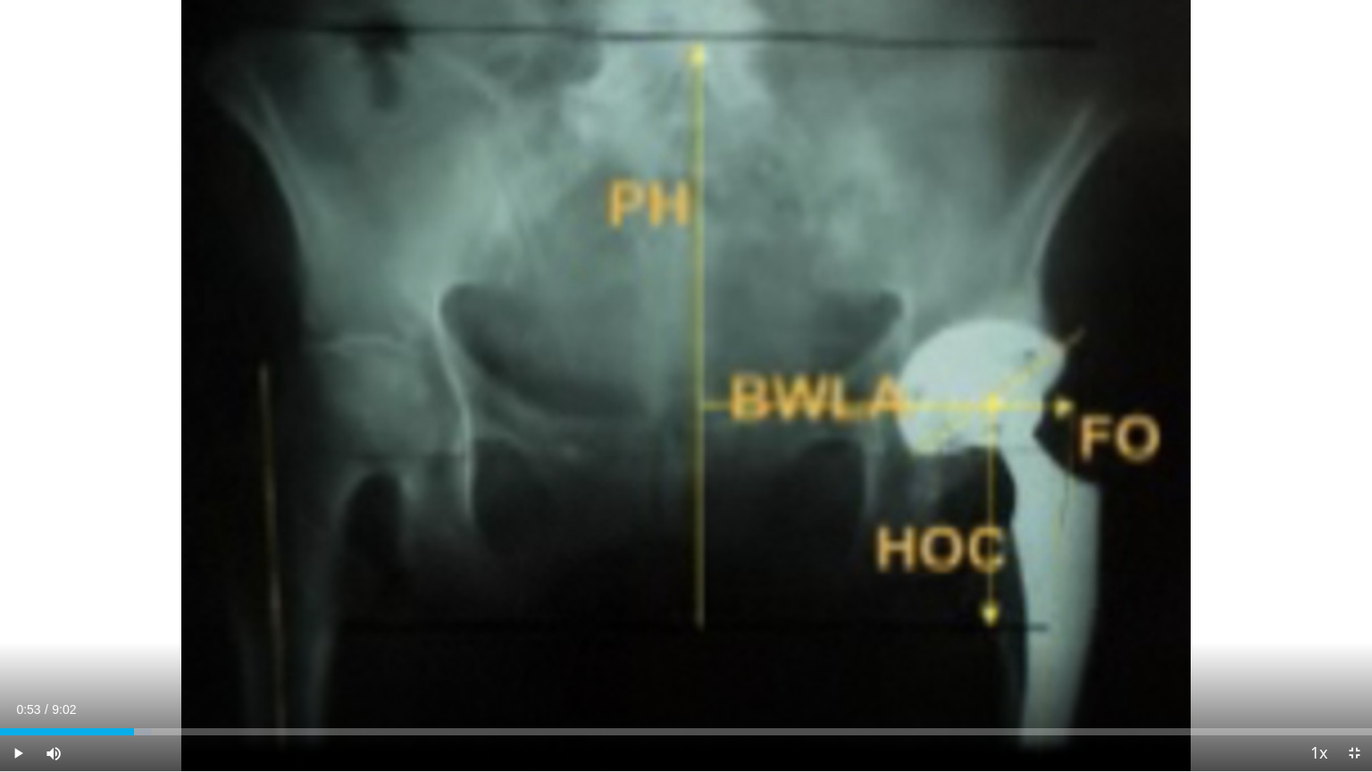
drag, startPoint x: 175, startPoint y: 730, endPoint x: 133, endPoint y: 730, distance: 42.0
click at [133, 658] on div "Loaded : 11.02% 0:53 0:53" at bounding box center [686, 731] width 1372 height 7
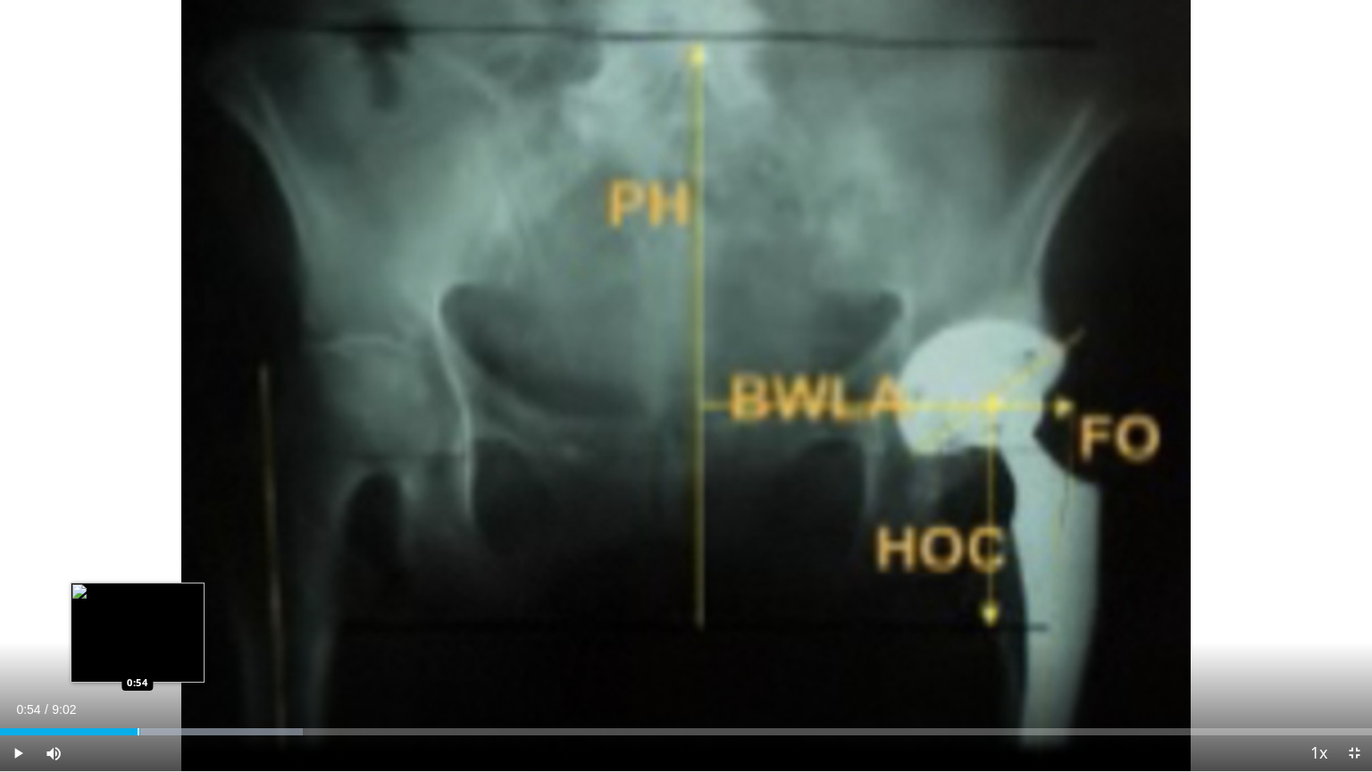
click at [138, 658] on div "Progress Bar" at bounding box center [139, 731] width 2 height 7
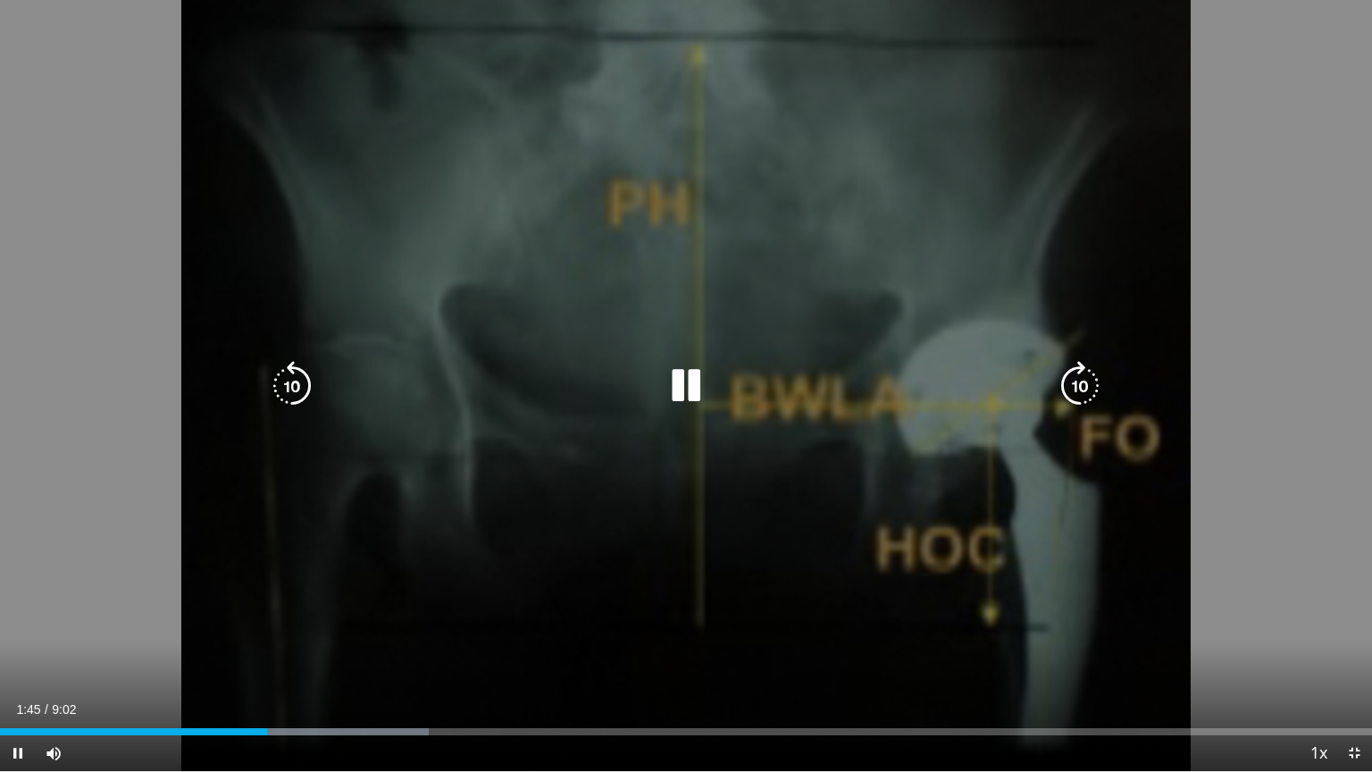
drag, startPoint x: 659, startPoint y: 715, endPoint x: 653, endPoint y: 725, distance: 11.6
click at [653, 658] on div "Current Time 1:45 / Duration 9:02 Pause Skip Backward Skip Forward Mute 0% Load…" at bounding box center [686, 753] width 1372 height 36
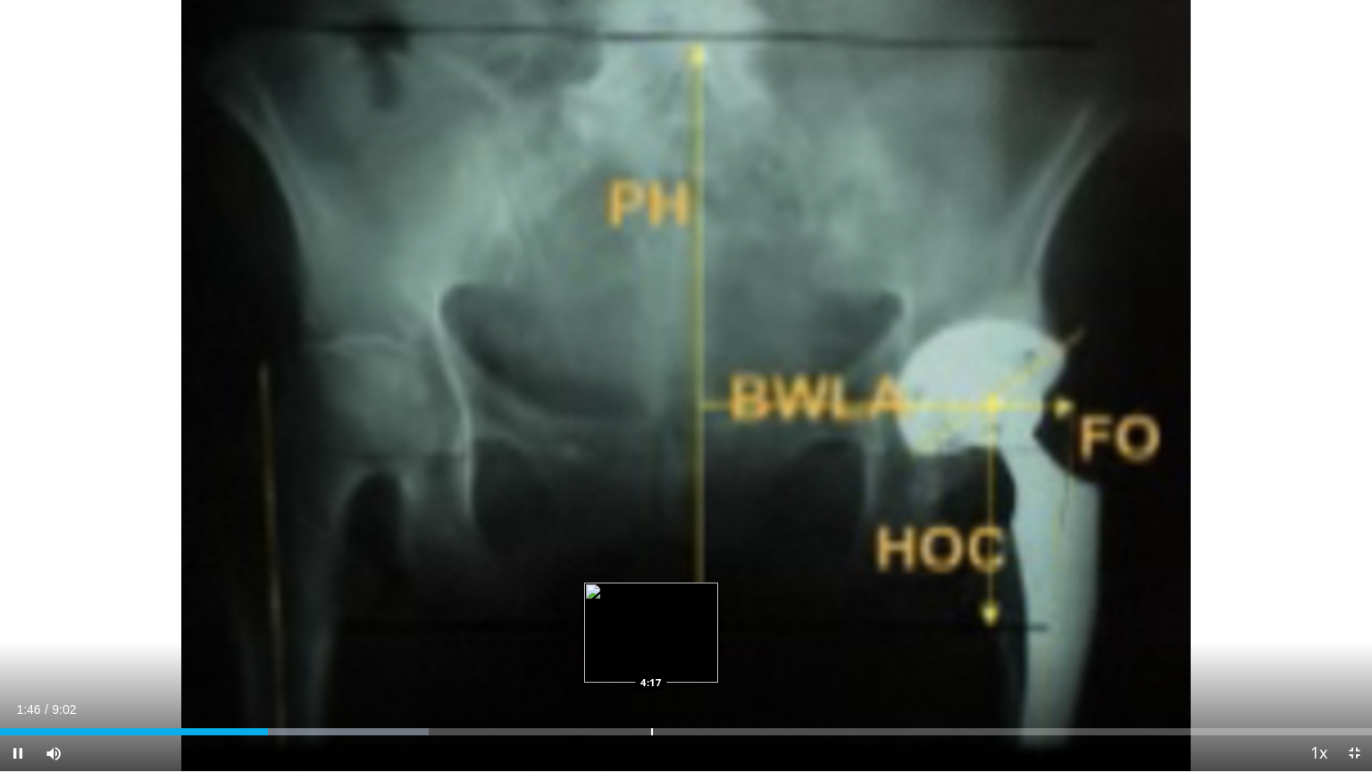
click at [650, 658] on video-js "**********" at bounding box center [686, 386] width 1372 height 772
drag, startPoint x: 275, startPoint y: 734, endPoint x: 371, endPoint y: 736, distance: 96.5
click at [371, 658] on div "Current Time 2:27 / Duration 9:02 Play Skip Backward Skip Forward Mute 0% Loade…" at bounding box center [686, 753] width 1372 height 36
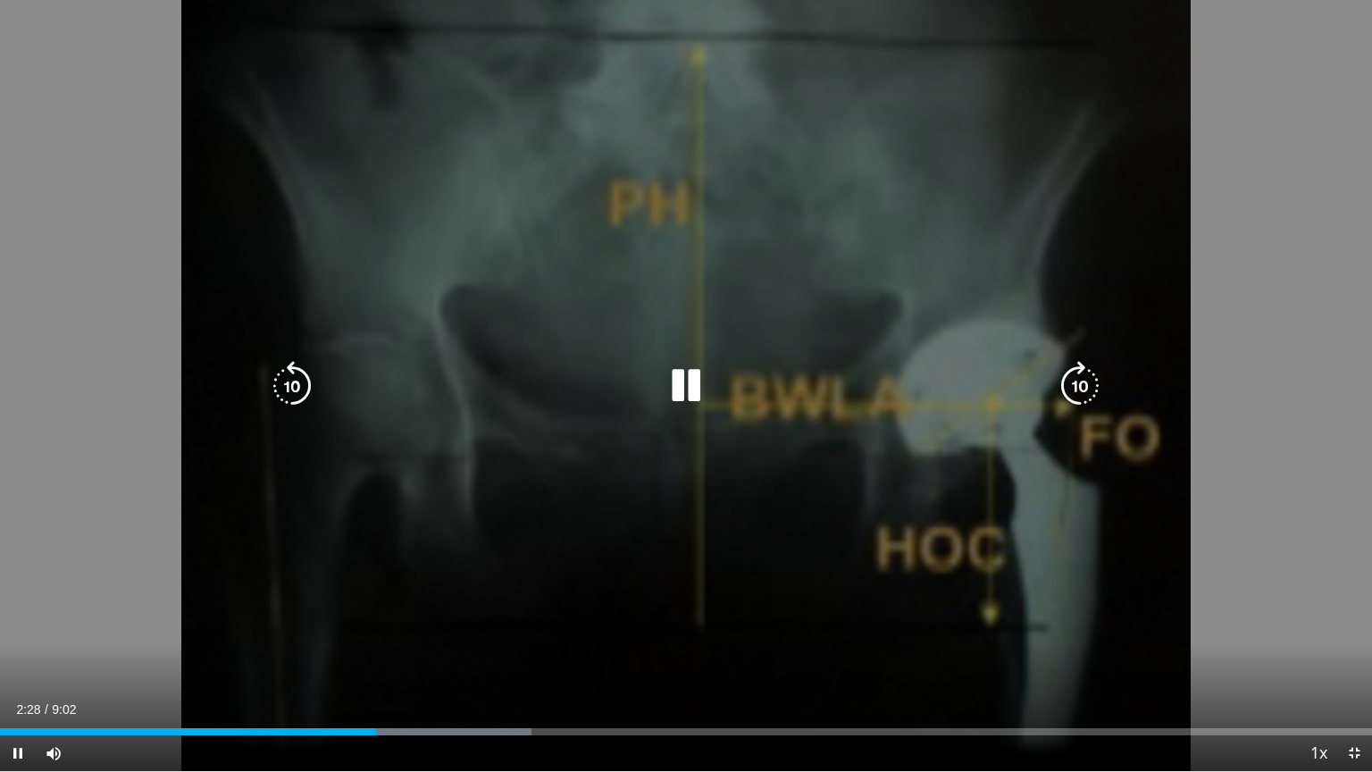
click at [605, 584] on div "10 seconds Tap to unmute" at bounding box center [686, 385] width 1372 height 771
click at [668, 575] on div "10 seconds Tap to unmute" at bounding box center [686, 385] width 1372 height 771
click at [688, 386] on icon "Video Player" at bounding box center [686, 386] width 50 height 50
click at [688, 391] on icon "Video Player" at bounding box center [686, 386] width 50 height 50
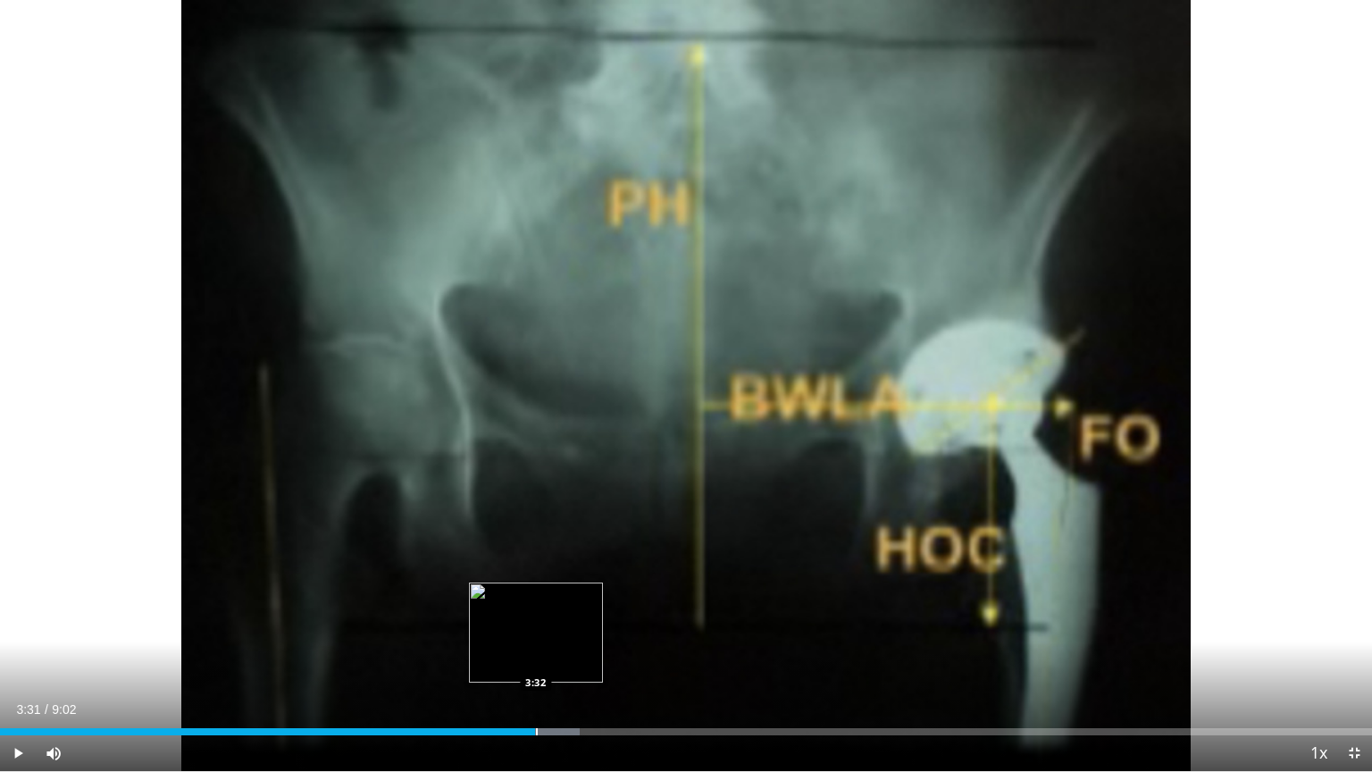
click at [535, 658] on div "Progress Bar" at bounding box center [455, 731] width 248 height 7
click at [692, 658] on div "Loaded : 53.32% 4:33 4:35" at bounding box center [686, 726] width 1372 height 17
click at [641, 658] on div "Loaded : 60.84% 4:36 4:14" at bounding box center [686, 726] width 1372 height 17
click at [603, 658] on div "Loaded : 44.12% 3:58 3:58" at bounding box center [686, 726] width 1372 height 17
click at [619, 658] on div "Loaded : 55.31% 3:59 4:05" at bounding box center [686, 726] width 1372 height 17
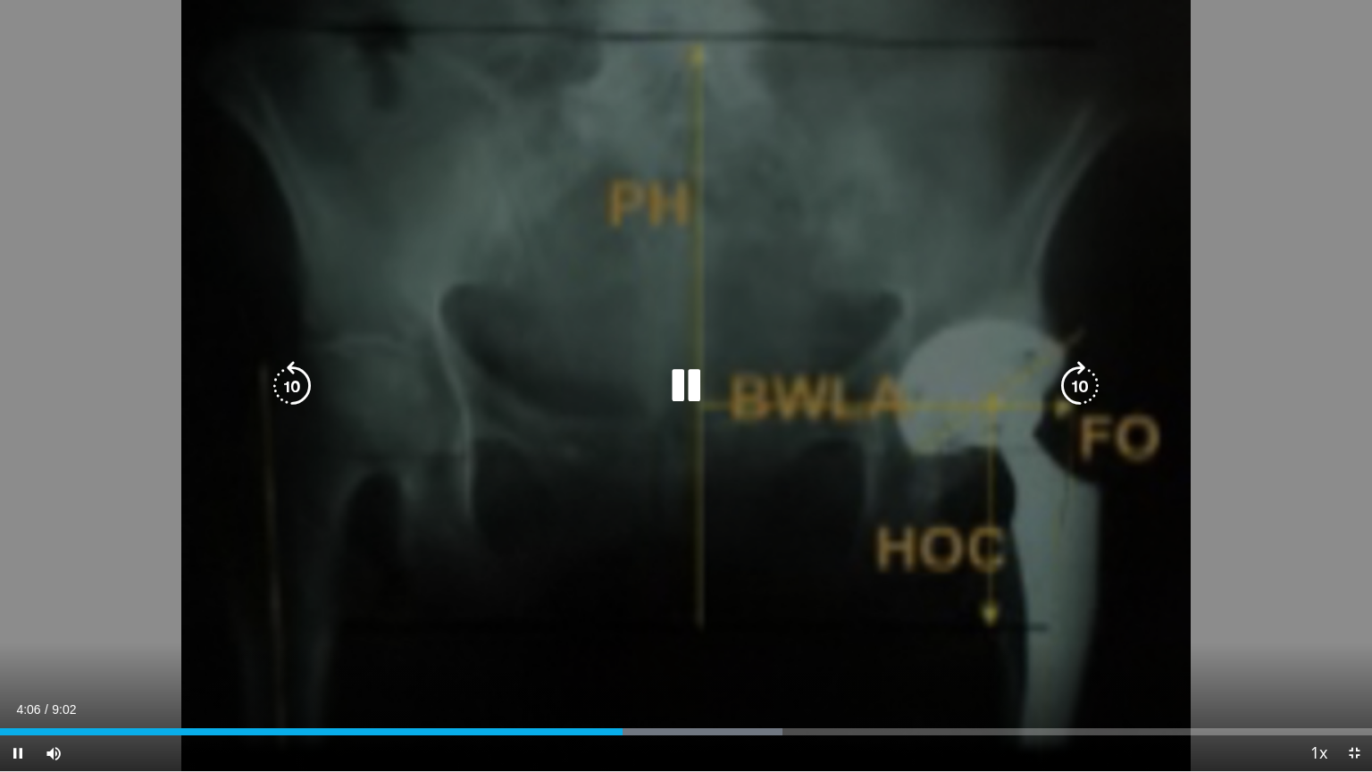
click at [652, 658] on div "Progress Bar" at bounding box center [681, 731] width 200 height 7
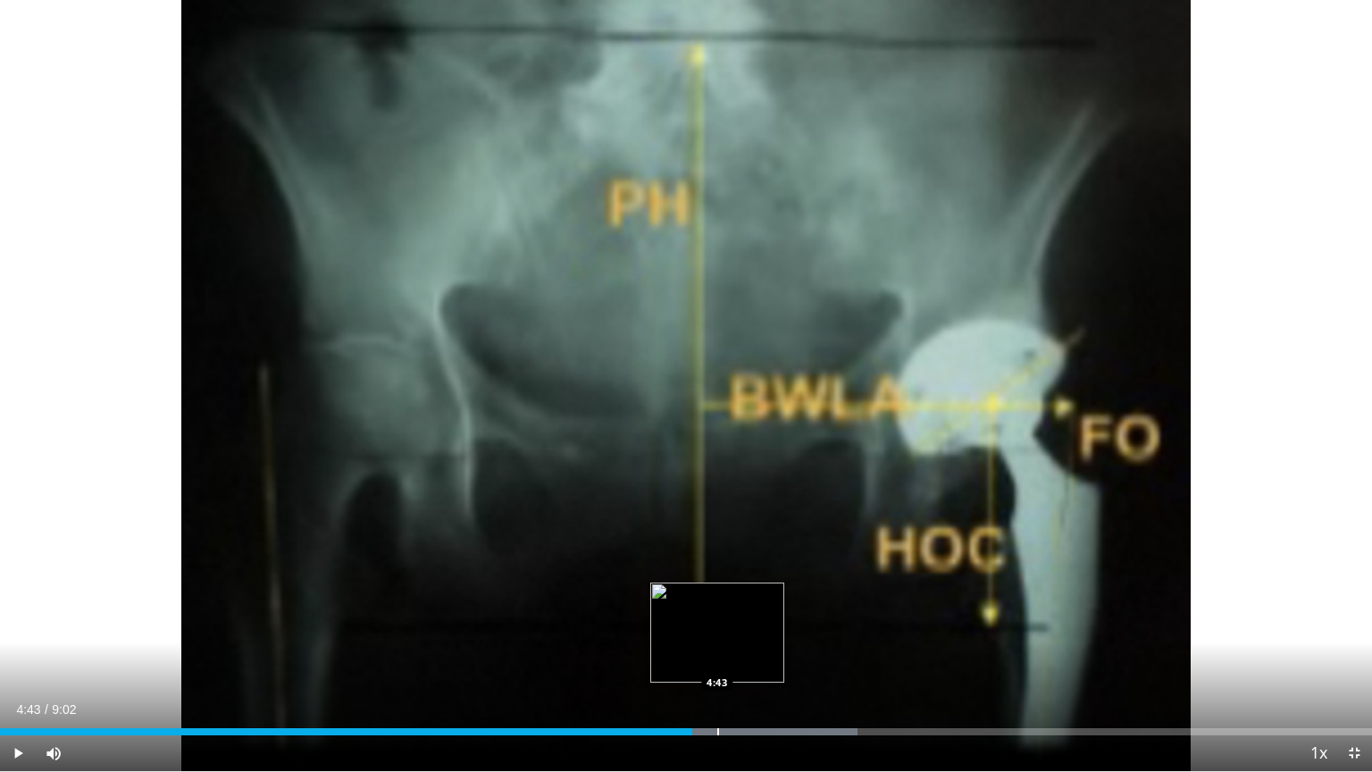
click at [717, 658] on div "Progress Bar" at bounding box center [718, 731] width 2 height 7
click at [732, 658] on div "Progress Bar" at bounding box center [733, 731] width 2 height 7
click at [781, 658] on div "Progress Bar" at bounding box center [782, 731] width 2 height 7
click at [820, 658] on div "Progress Bar" at bounding box center [821, 731] width 2 height 7
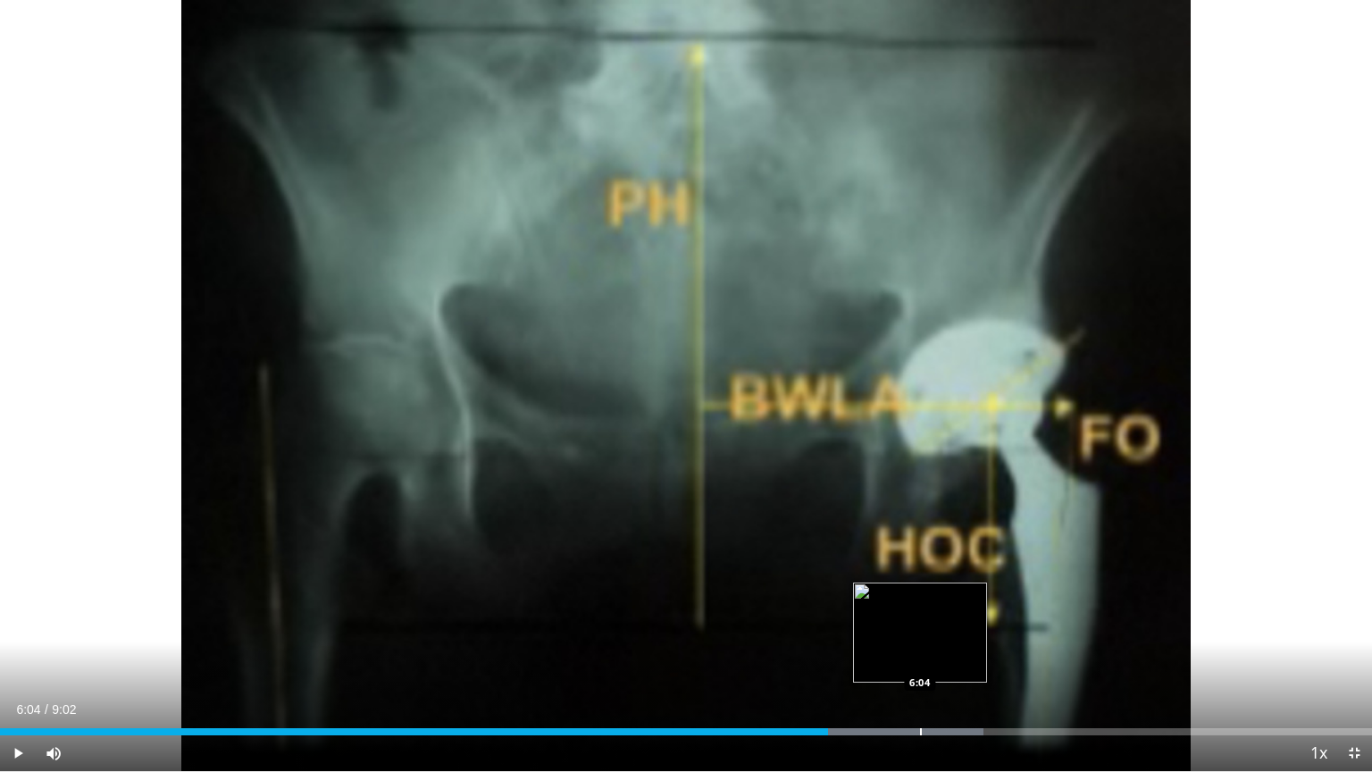
click at [920, 658] on div "Progress Bar" at bounding box center [921, 731] width 2 height 7
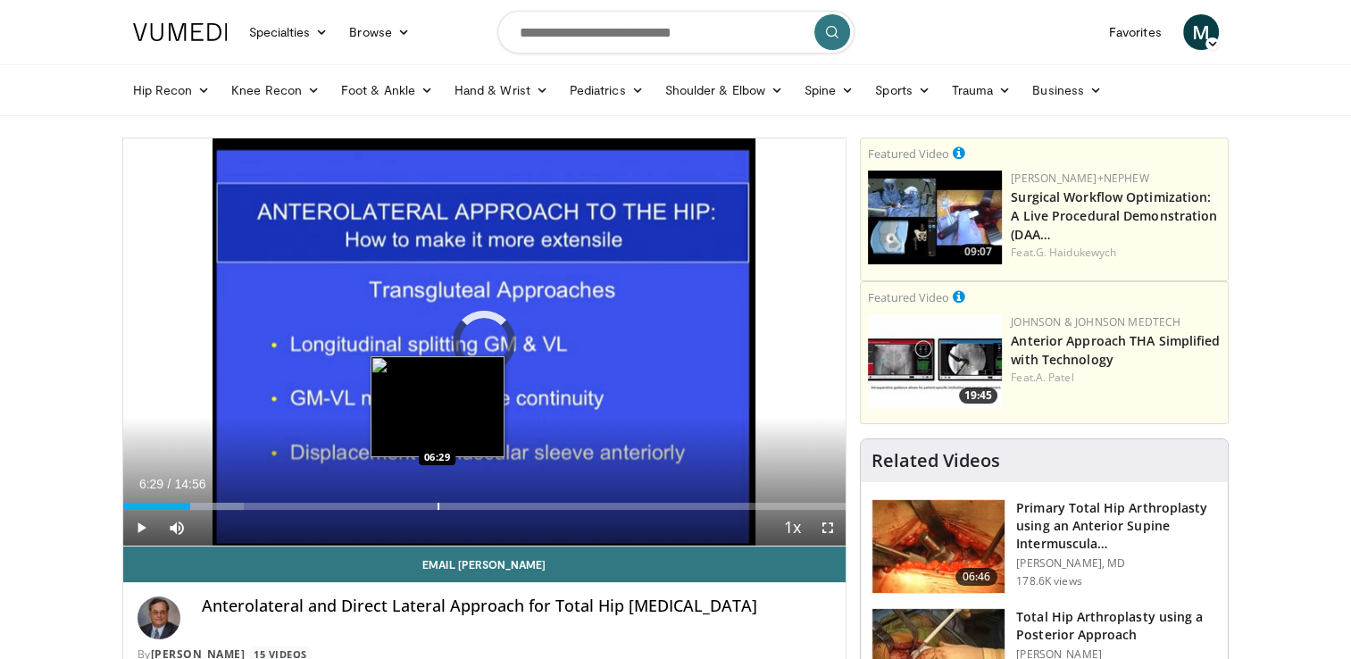
click at [438, 506] on div "Progress Bar" at bounding box center [439, 506] width 2 height 7
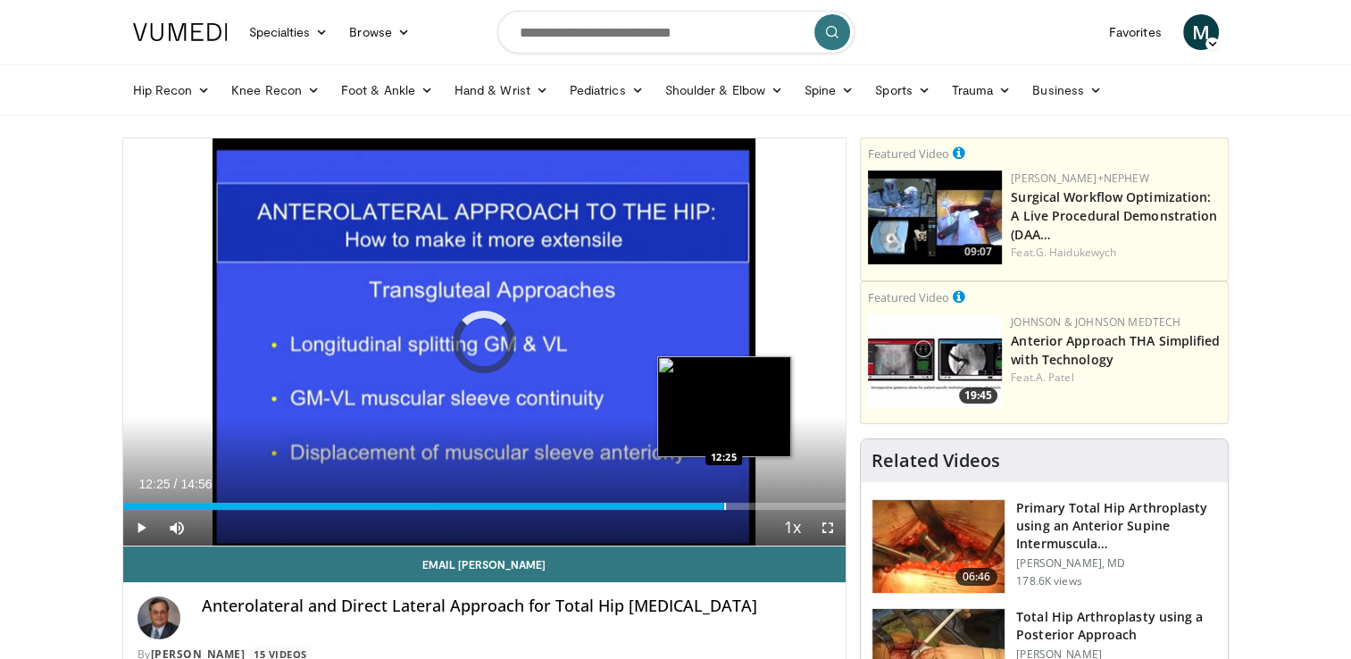
click at [724, 506] on div "Progress Bar" at bounding box center [725, 506] width 2 height 7
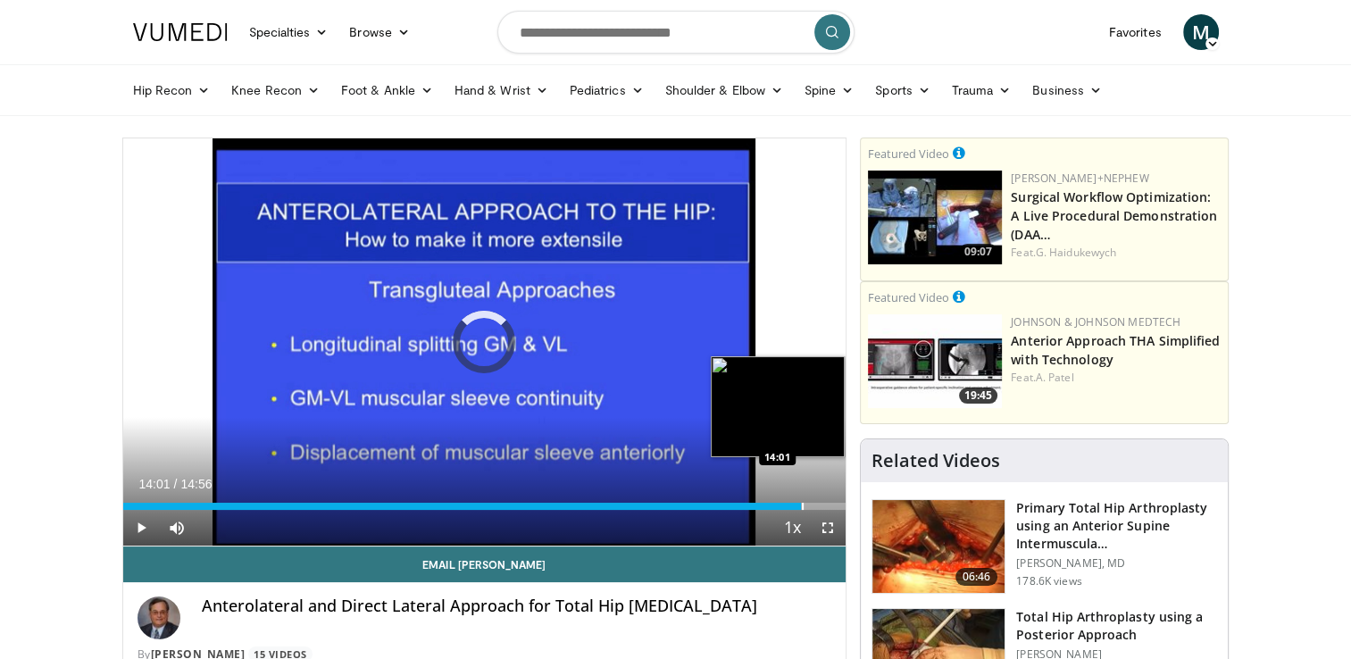
click at [804, 505] on div "Progress Bar" at bounding box center [803, 506] width 2 height 7
click at [833, 503] on div "Progress Bar" at bounding box center [834, 506] width 2 height 7
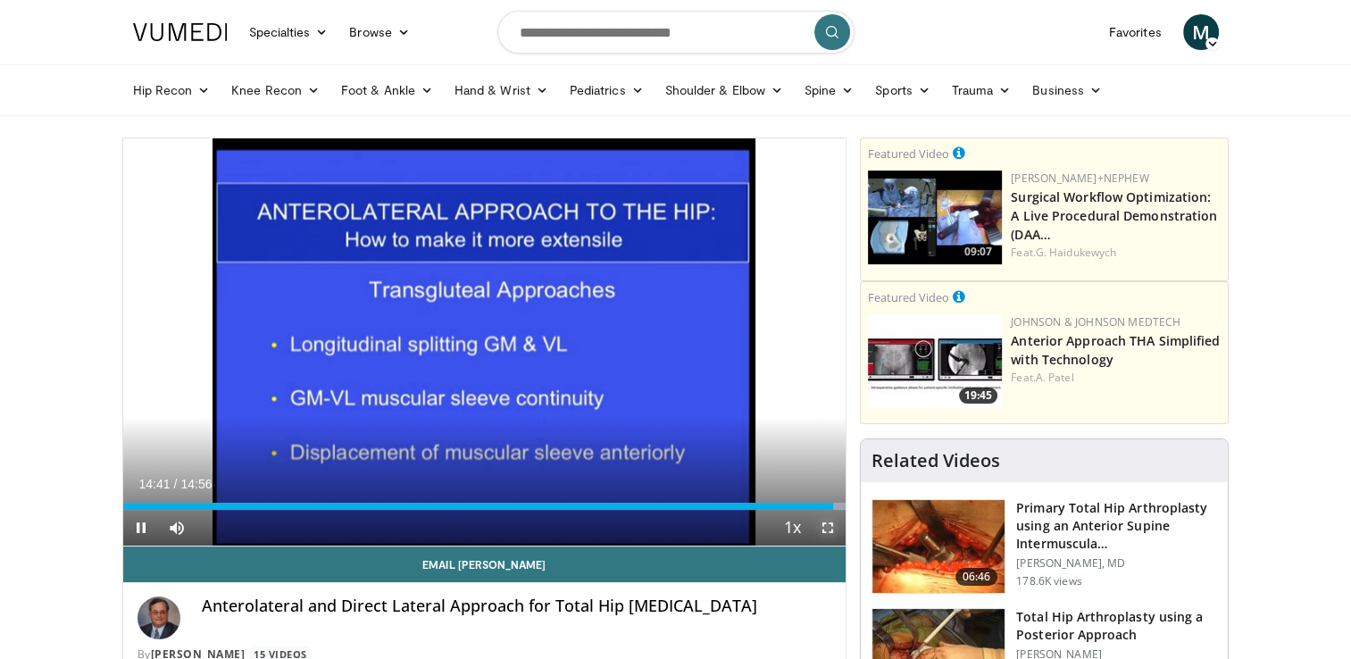
click at [829, 524] on span "Video Player" at bounding box center [828, 528] width 36 height 36
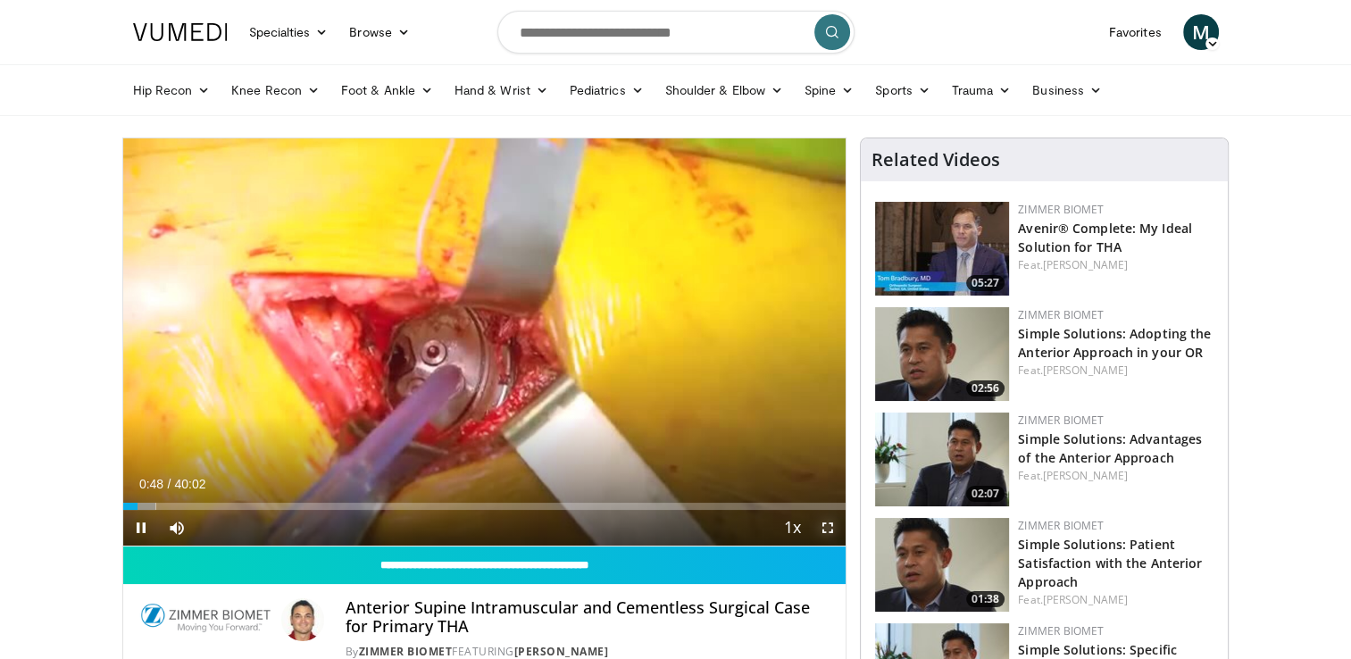
click at [832, 524] on span "Video Player" at bounding box center [828, 528] width 36 height 36
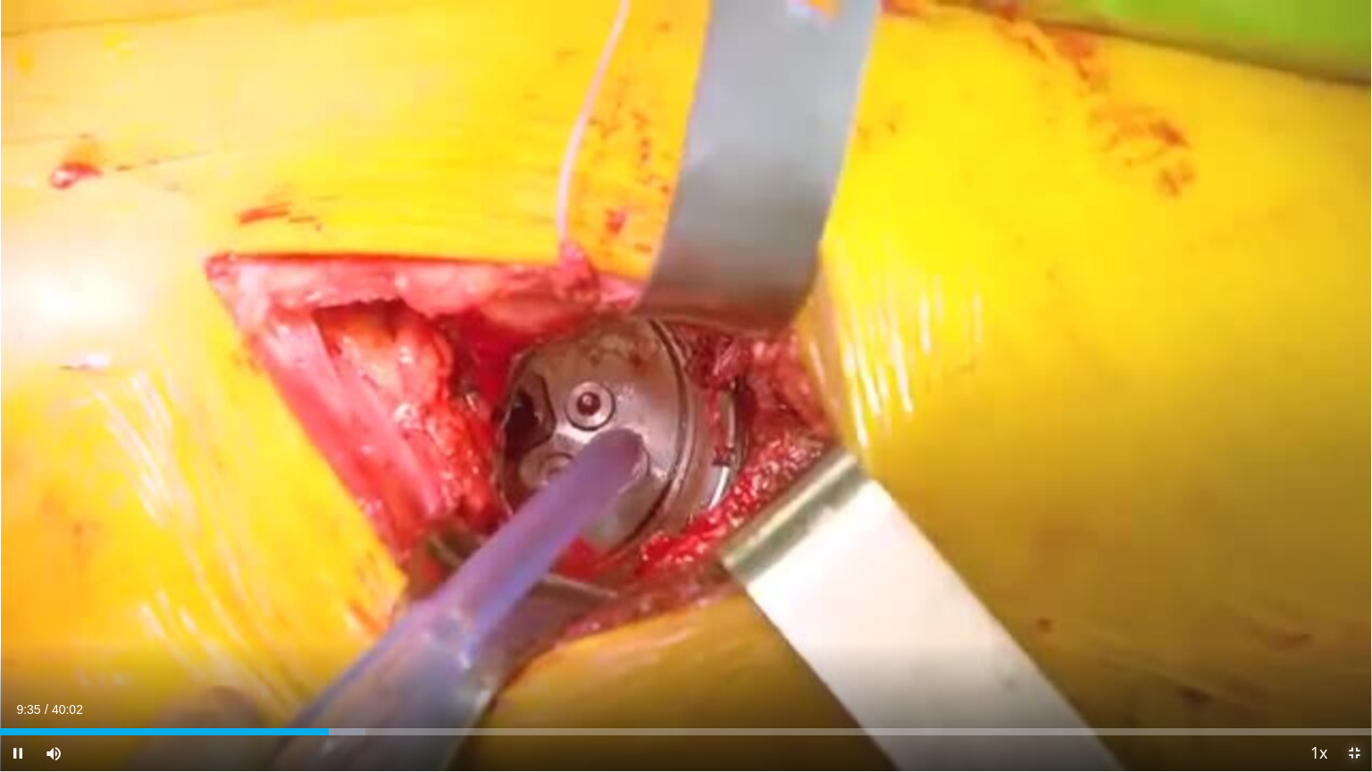
click at [1350, 658] on span "Video Player" at bounding box center [1354, 753] width 36 height 36
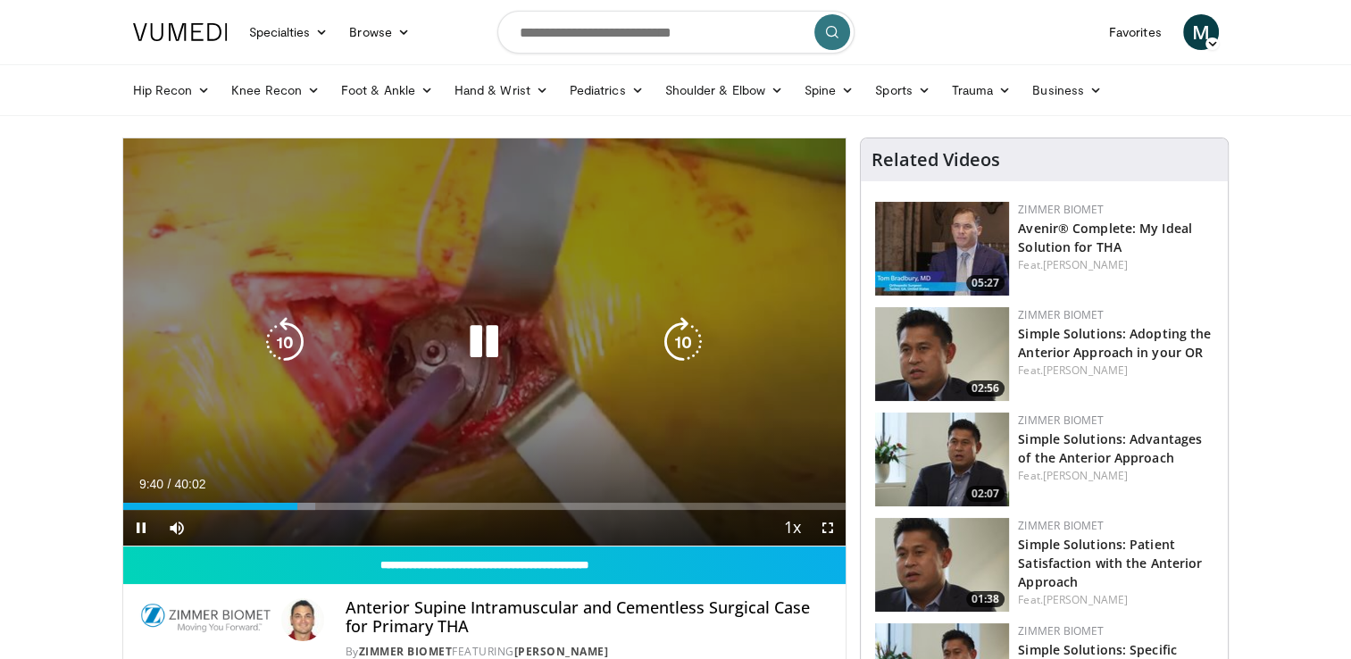
click at [479, 343] on icon "Video Player" at bounding box center [484, 342] width 50 height 50
